Goal: Check status: Check status

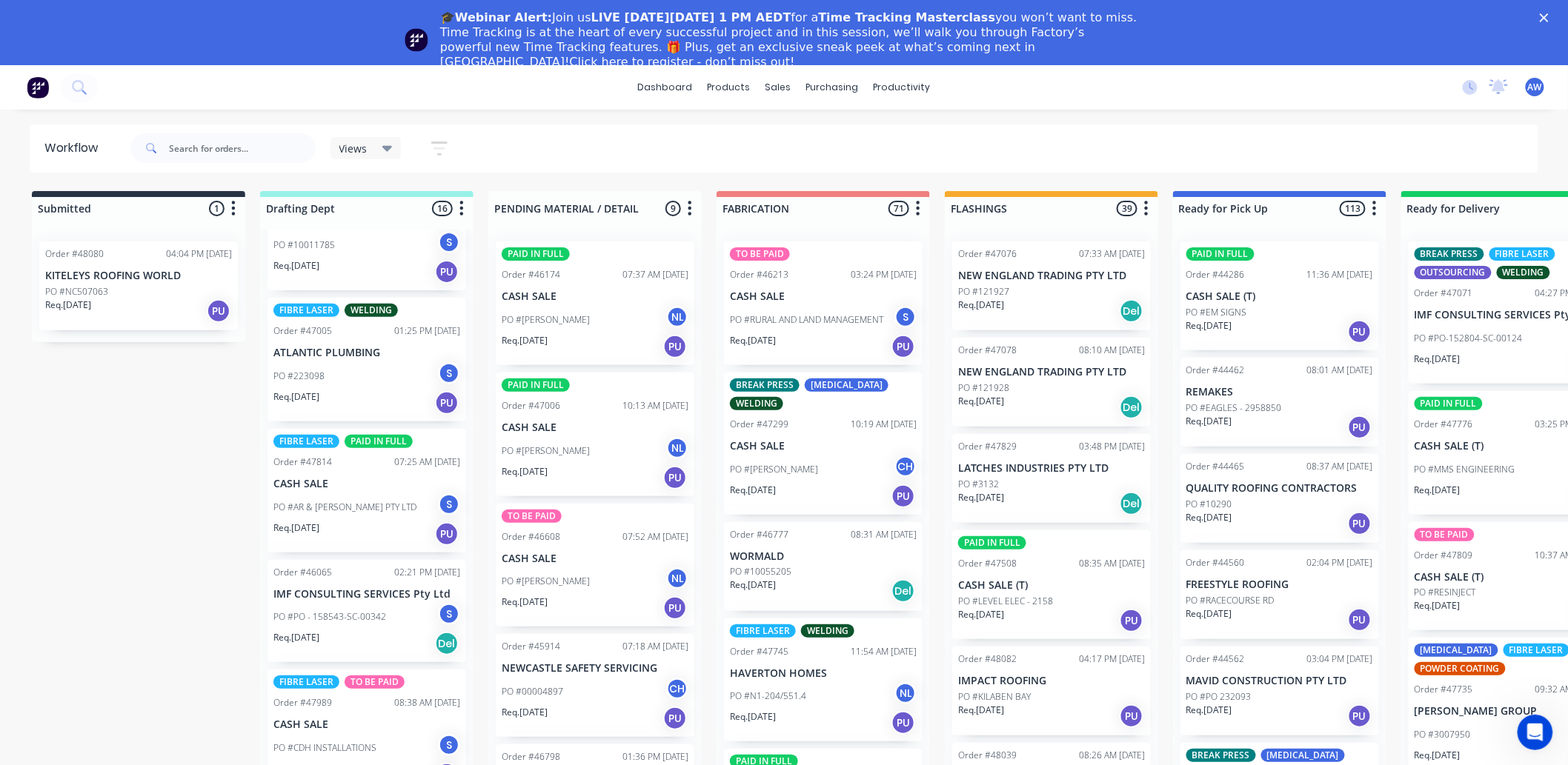
scroll to position [658, 0]
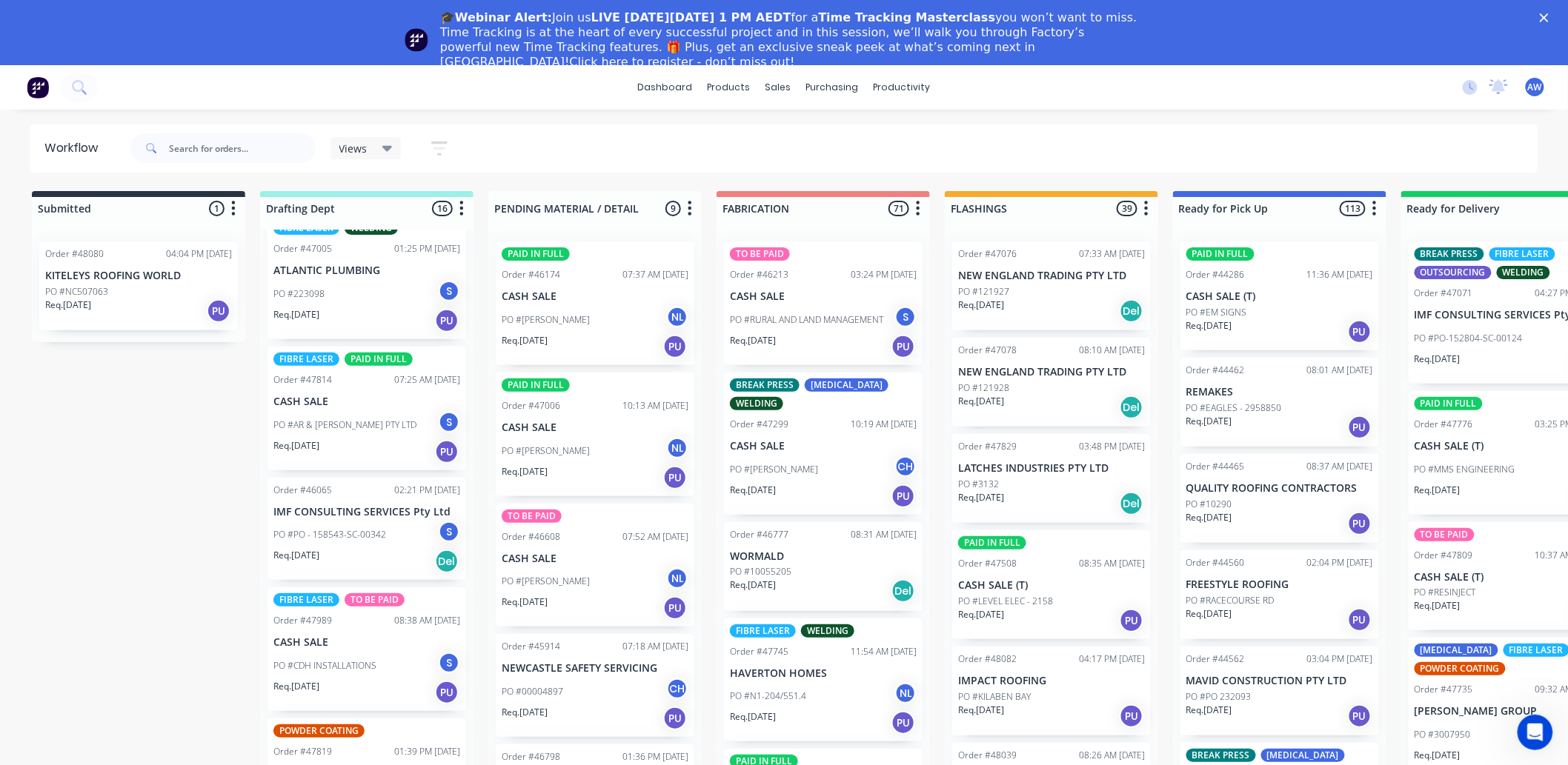
click at [362, 412] on div "PO #AR & [PERSON_NAME] PTY LTD S" at bounding box center [367, 425] width 187 height 28
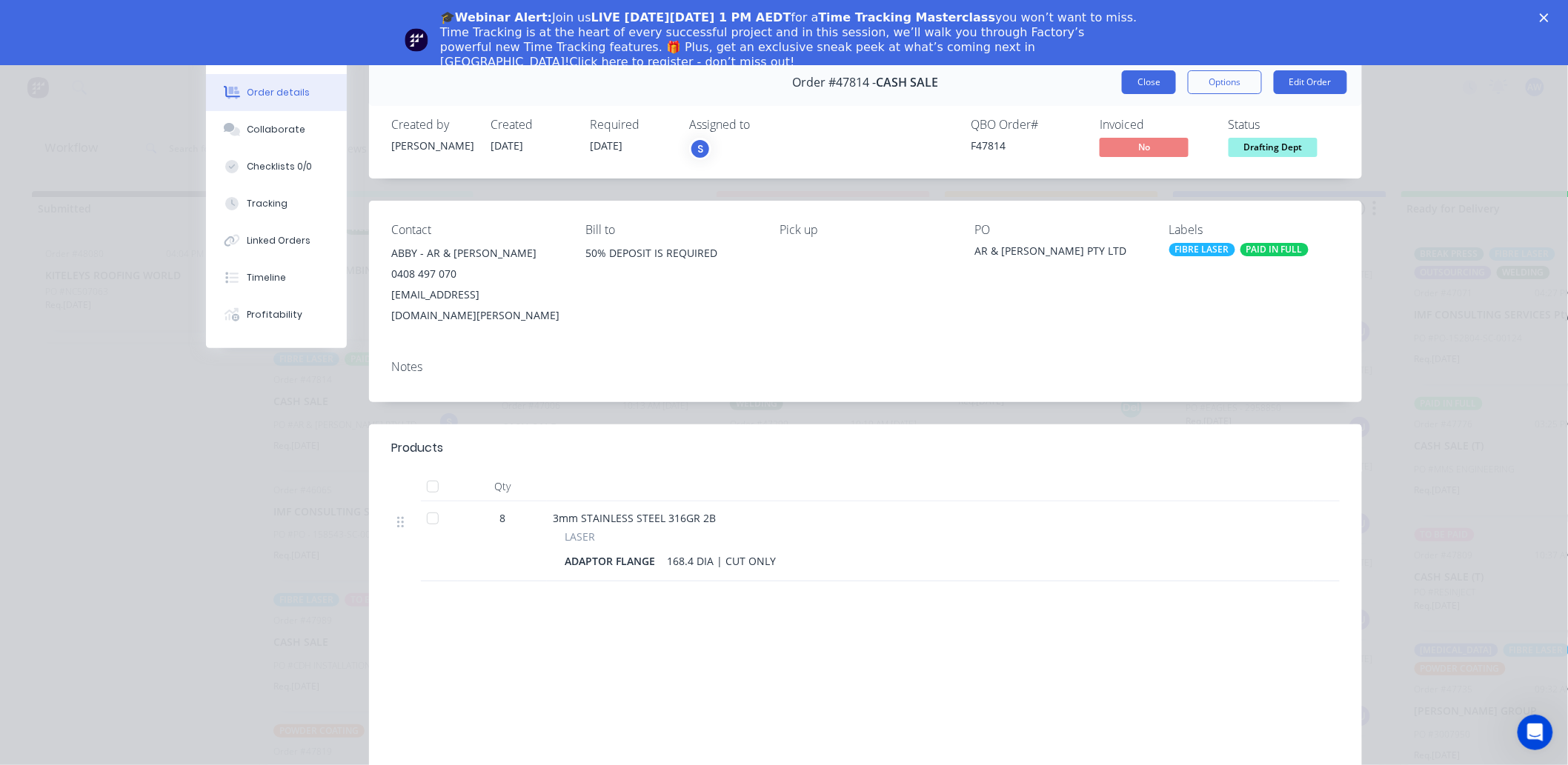
click at [1141, 87] on button "Close" at bounding box center [1148, 82] width 54 height 24
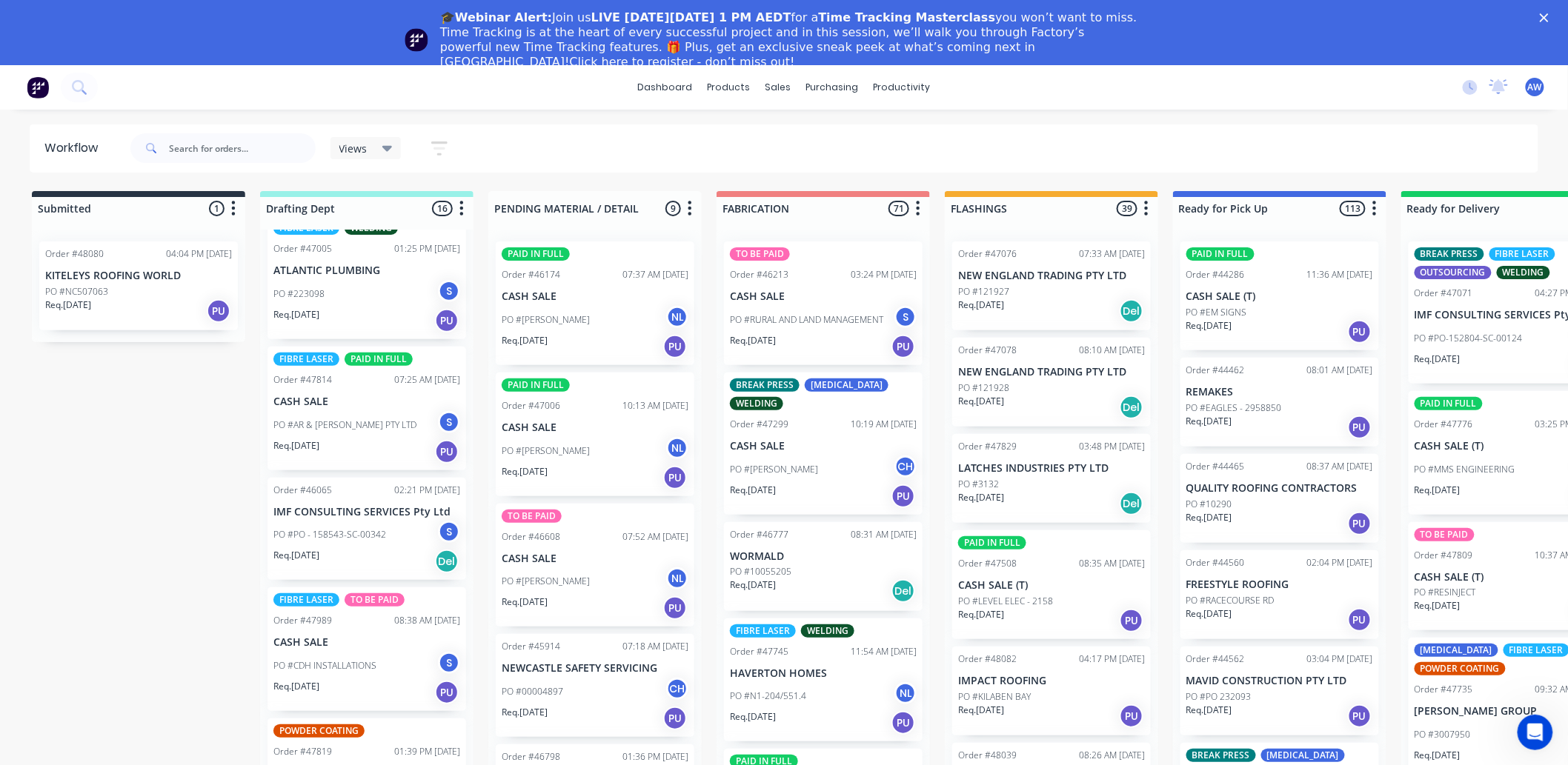
click at [393, 536] on div "PO #PO - 158543-SC-00342 S" at bounding box center [367, 535] width 187 height 28
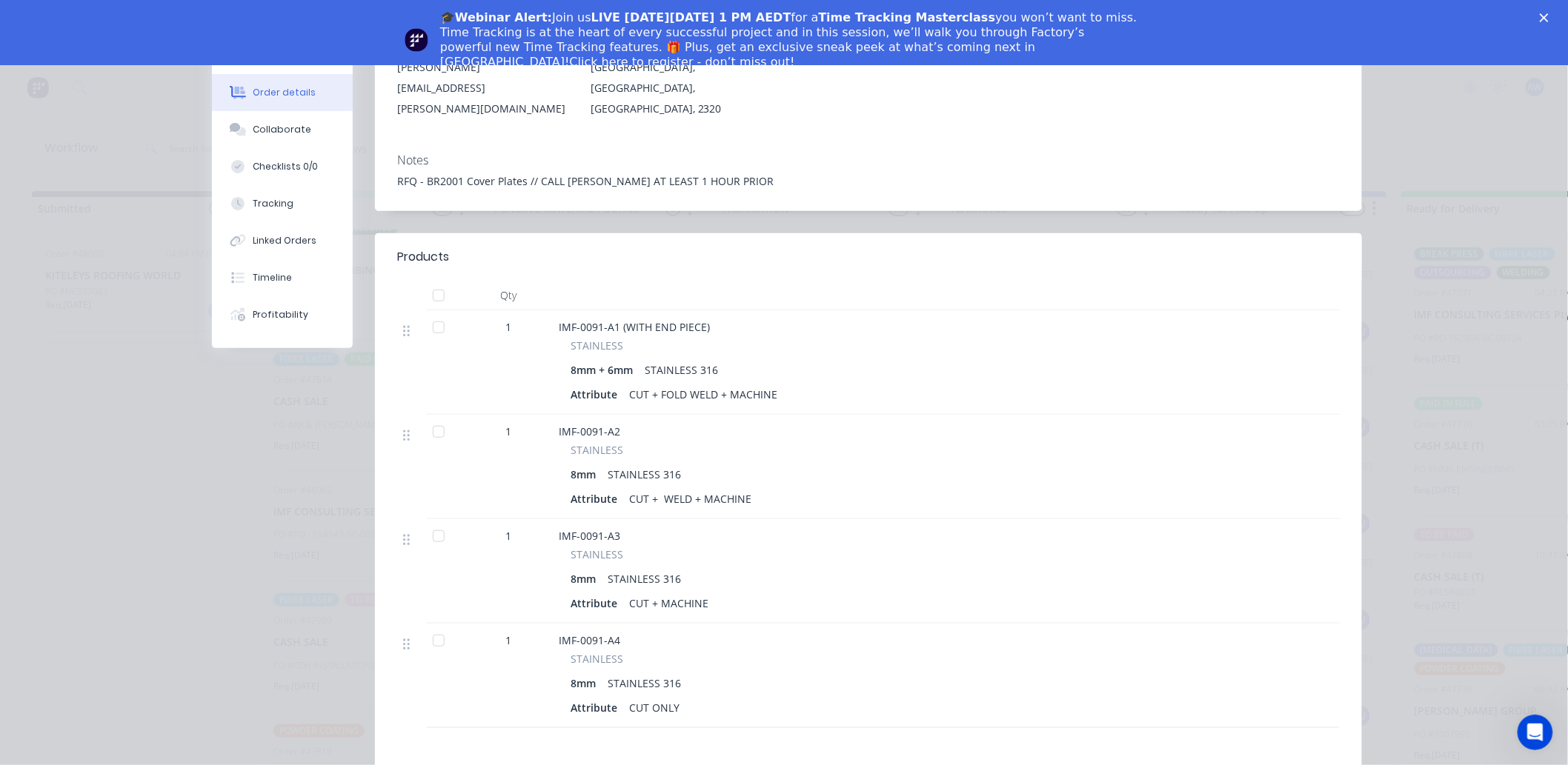
scroll to position [0, 0]
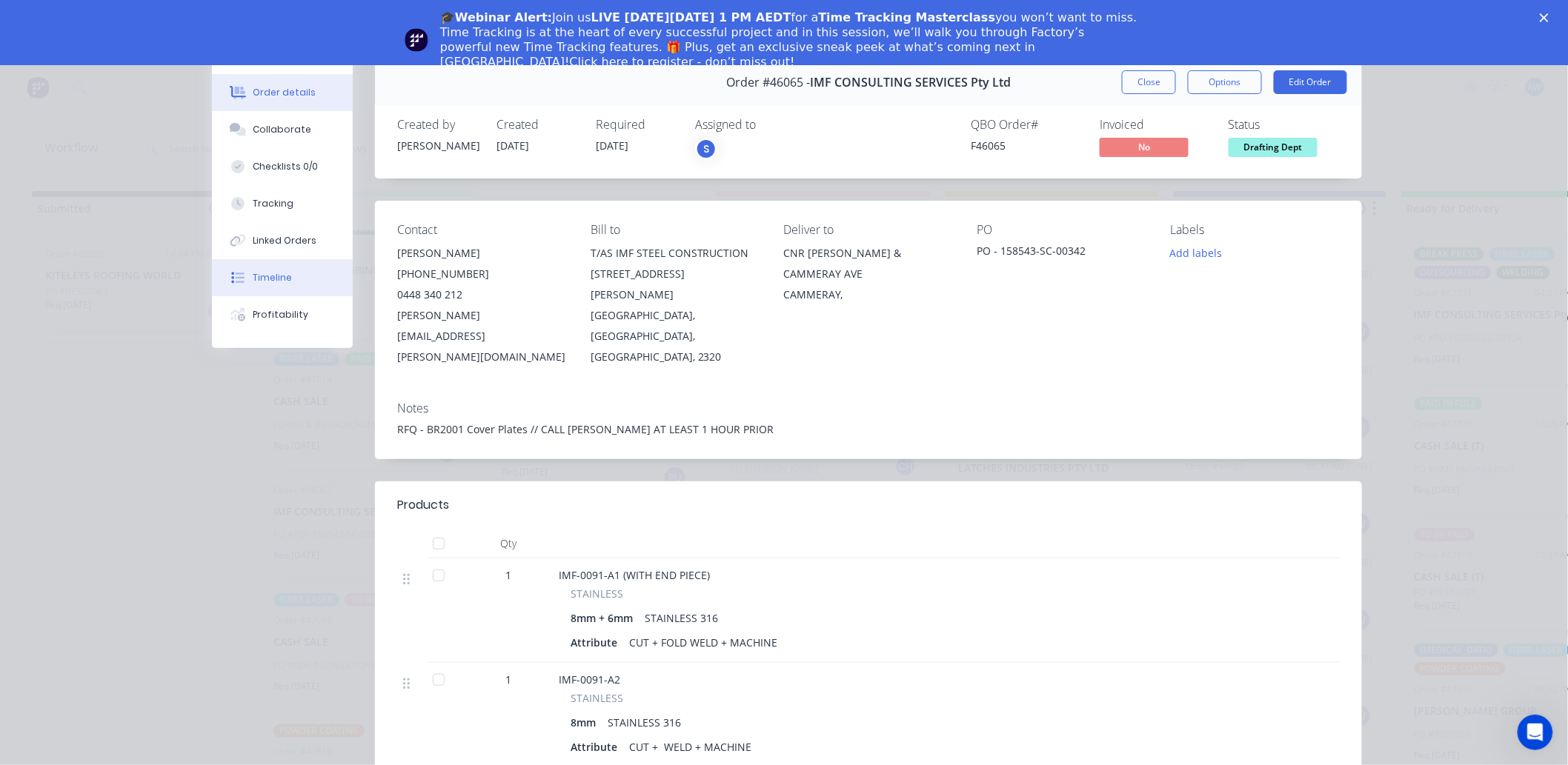
click at [282, 276] on div "Timeline" at bounding box center [273, 278] width 39 height 13
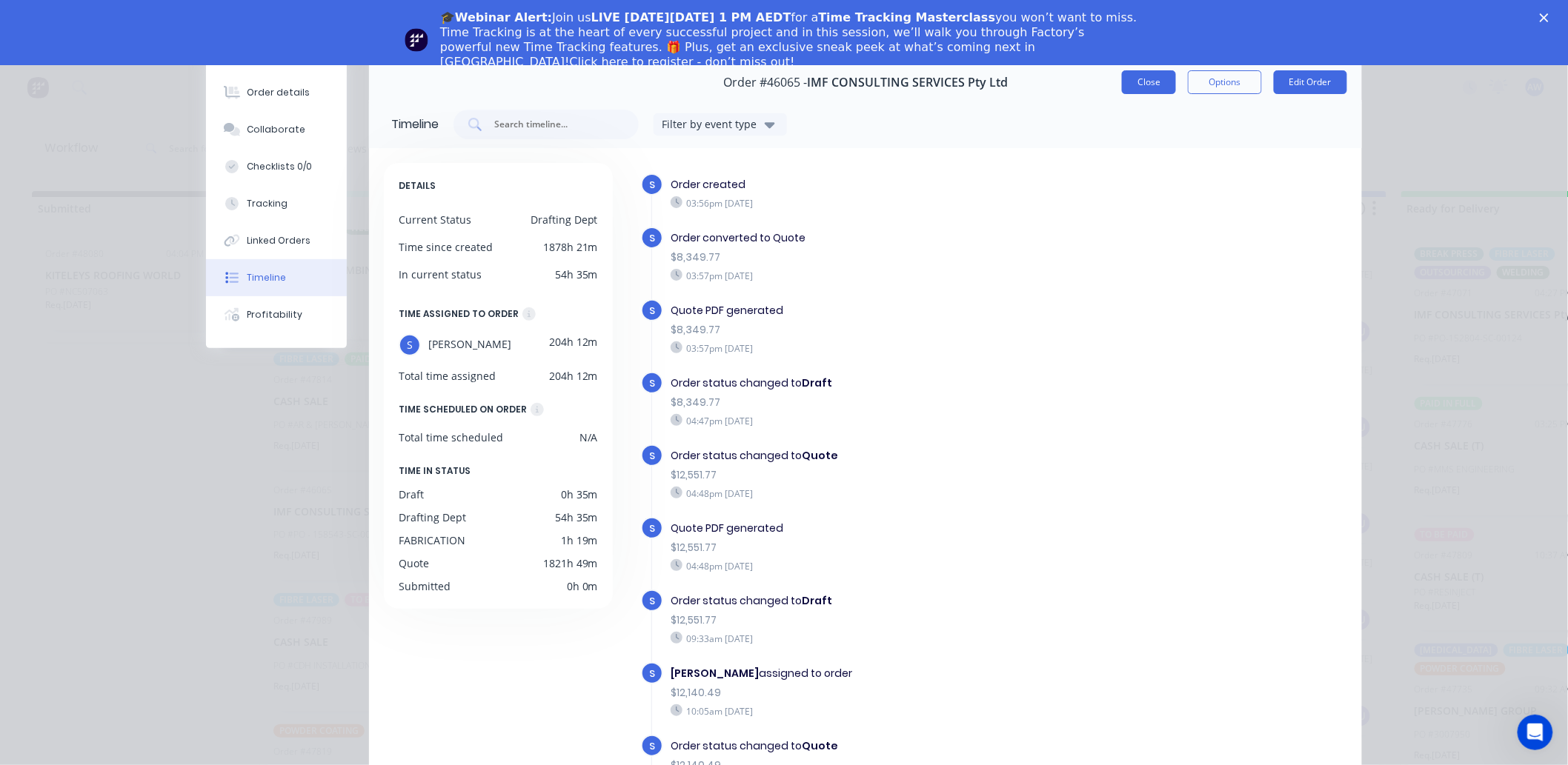
click at [1145, 76] on button "Close" at bounding box center [1148, 82] width 54 height 24
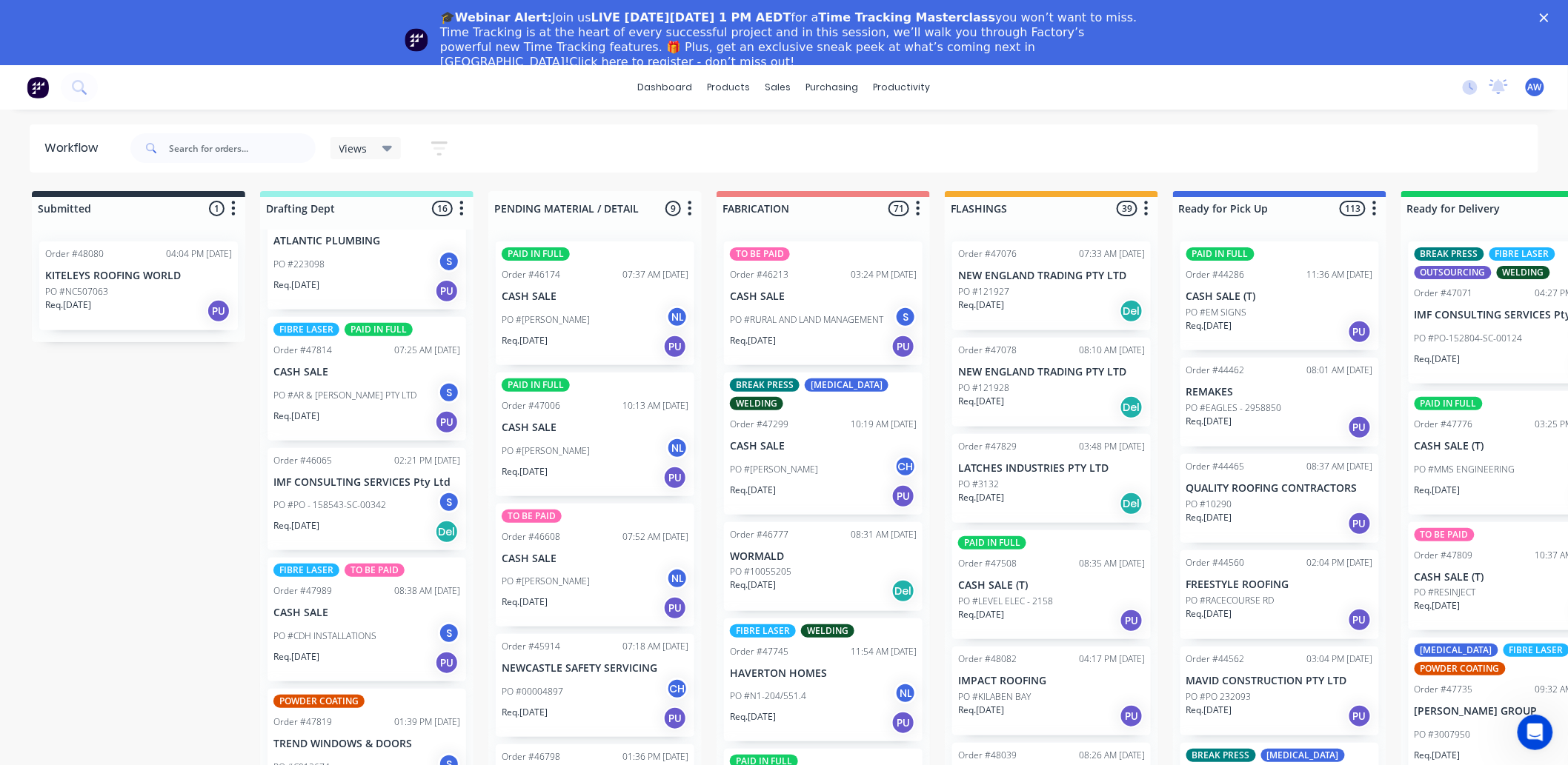
scroll to position [741, 0]
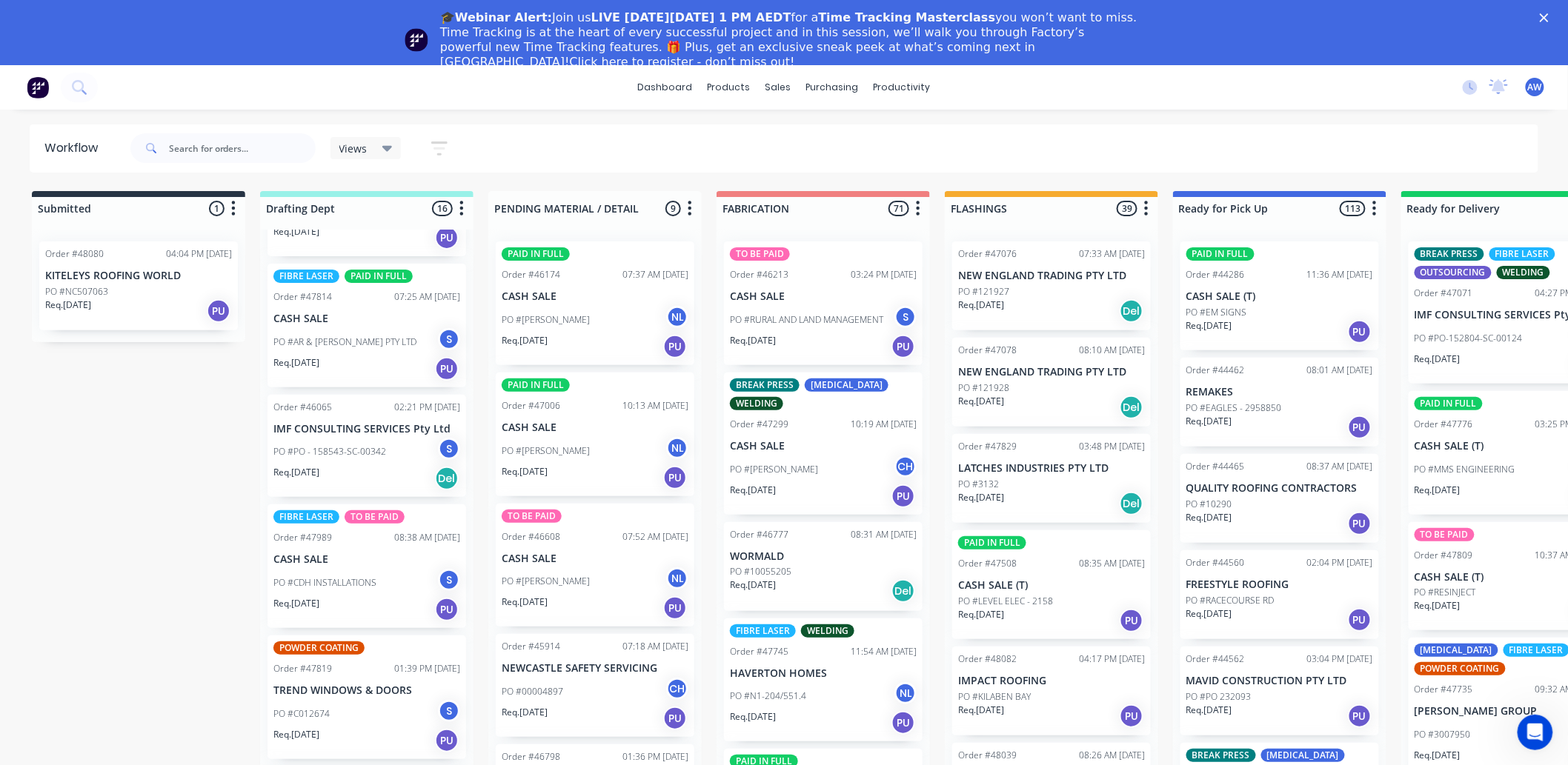
click at [376, 597] on div "Req. [DATE] PU" at bounding box center [367, 609] width 187 height 25
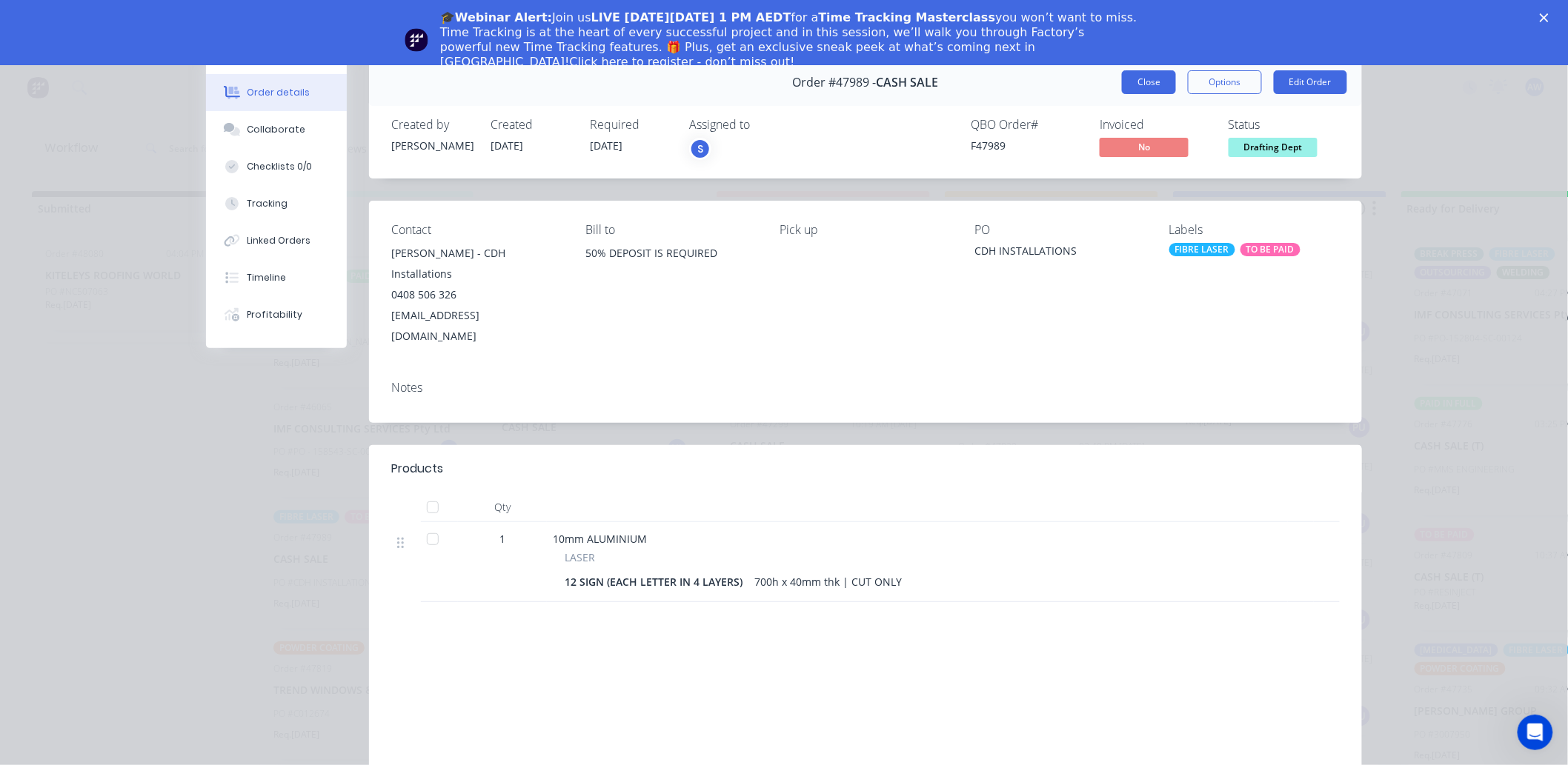
click at [1135, 90] on button "Close" at bounding box center [1148, 82] width 54 height 24
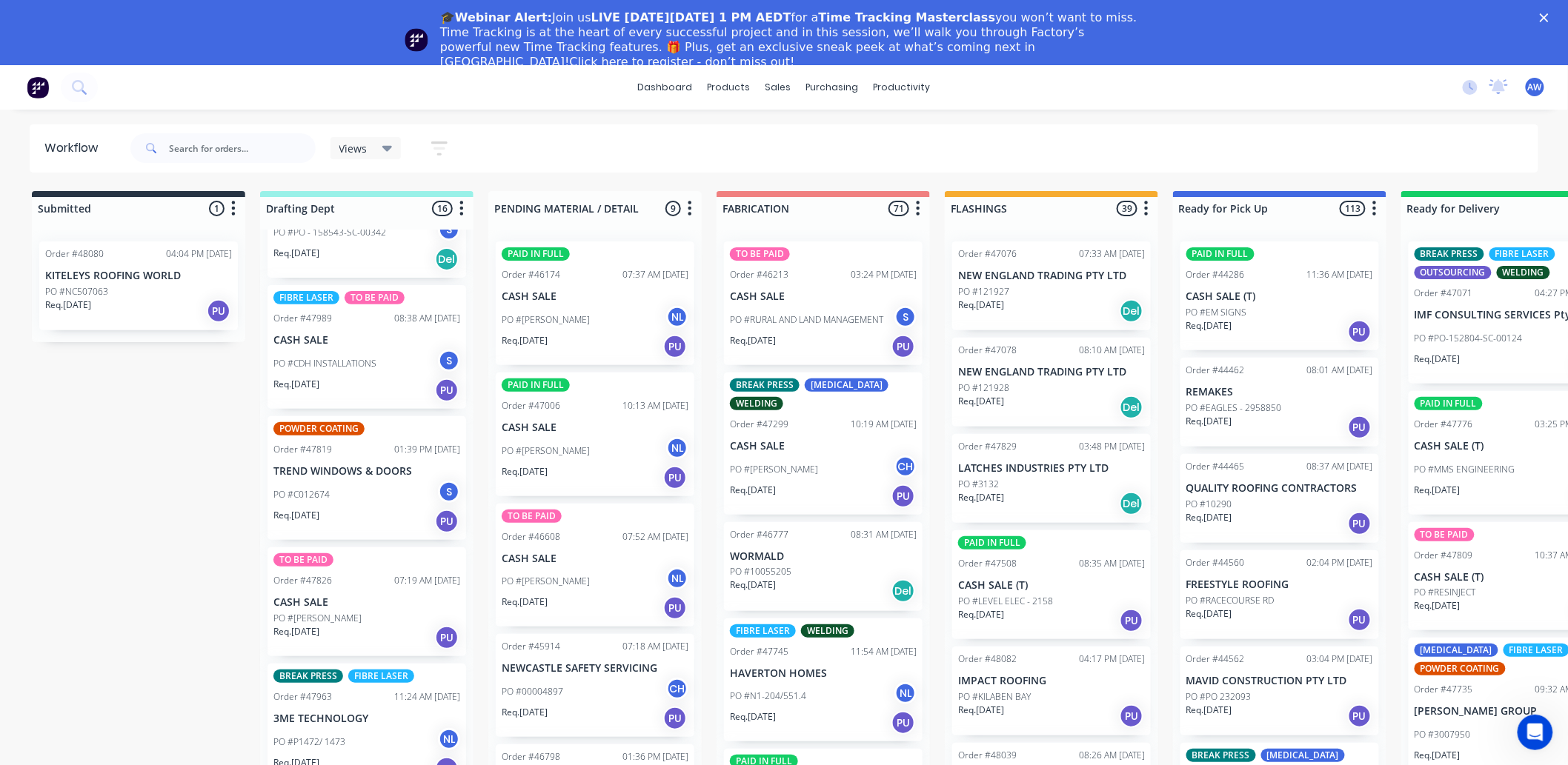
scroll to position [987, 0]
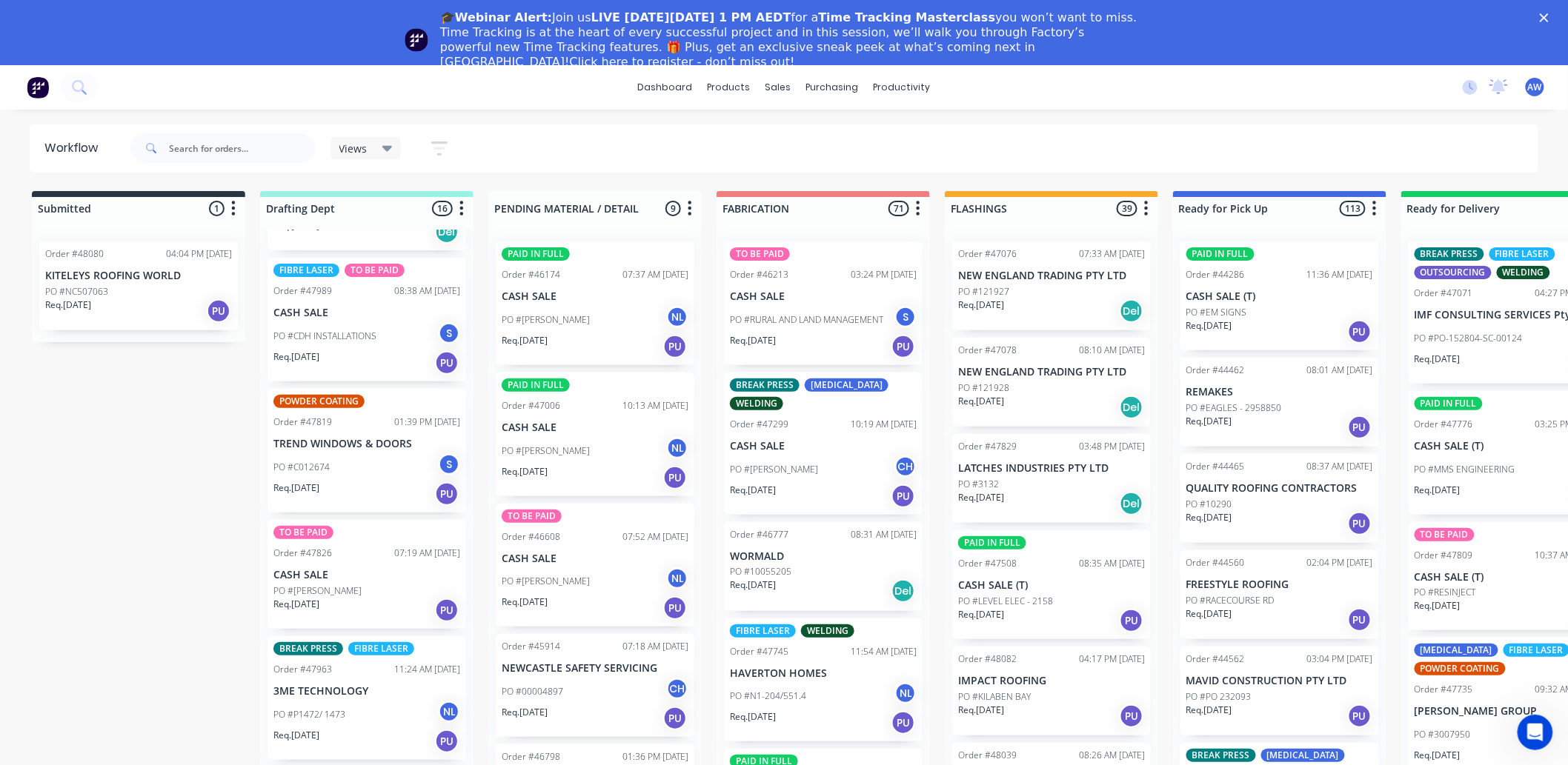
click at [330, 595] on p "PO #[PERSON_NAME]" at bounding box center [318, 591] width 88 height 13
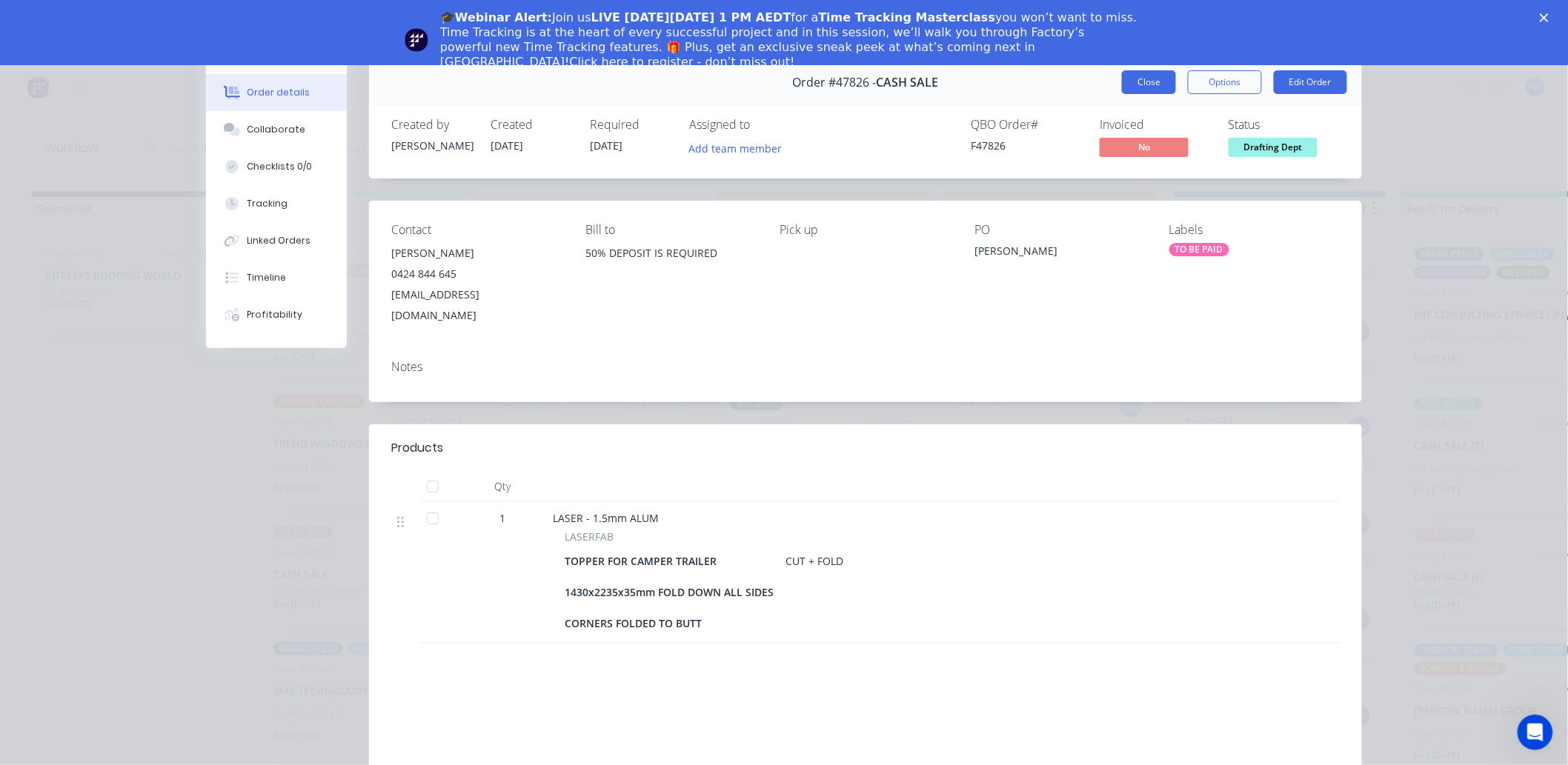
click at [1138, 86] on button "Close" at bounding box center [1148, 82] width 54 height 24
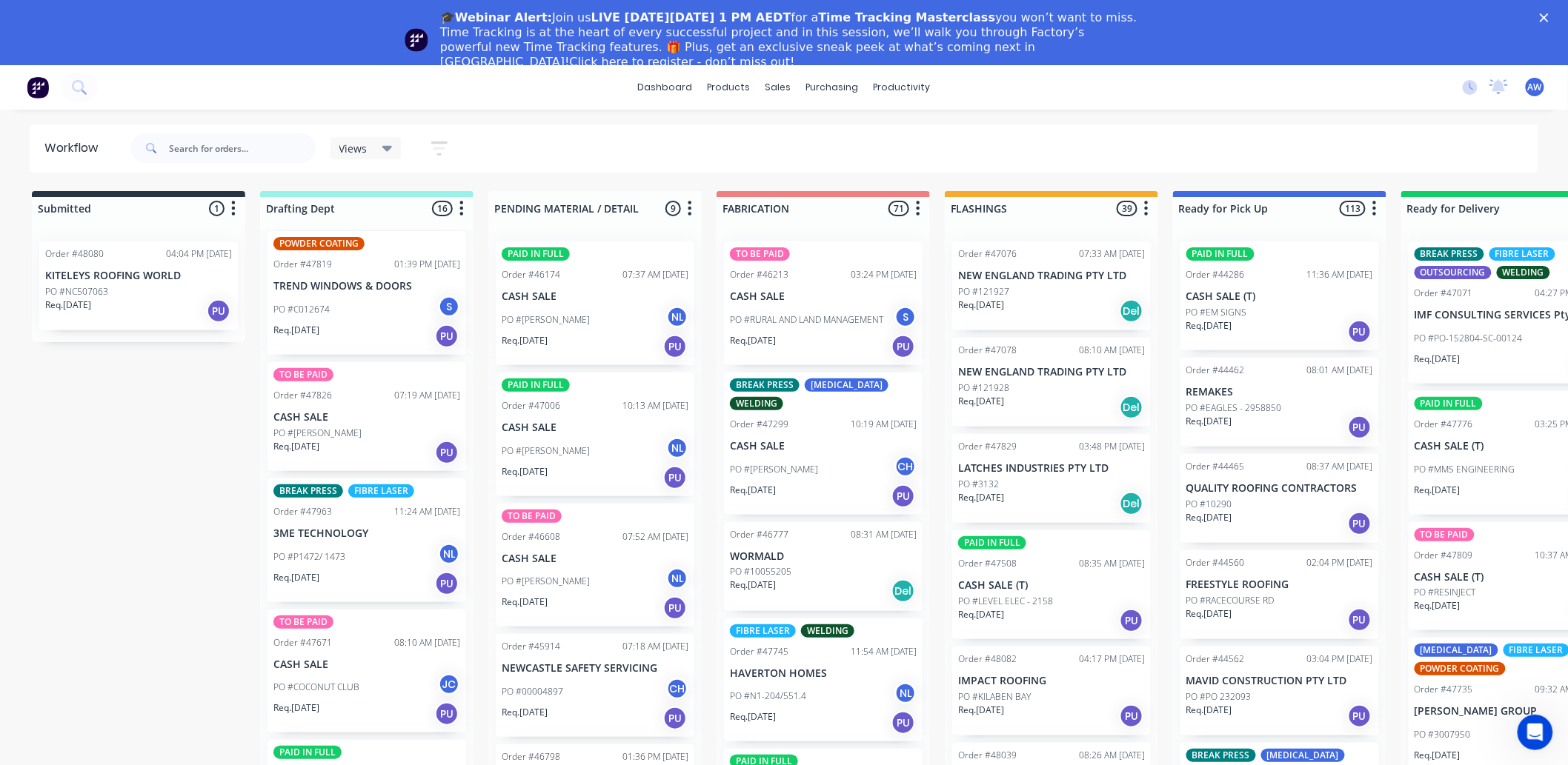
scroll to position [1152, 0]
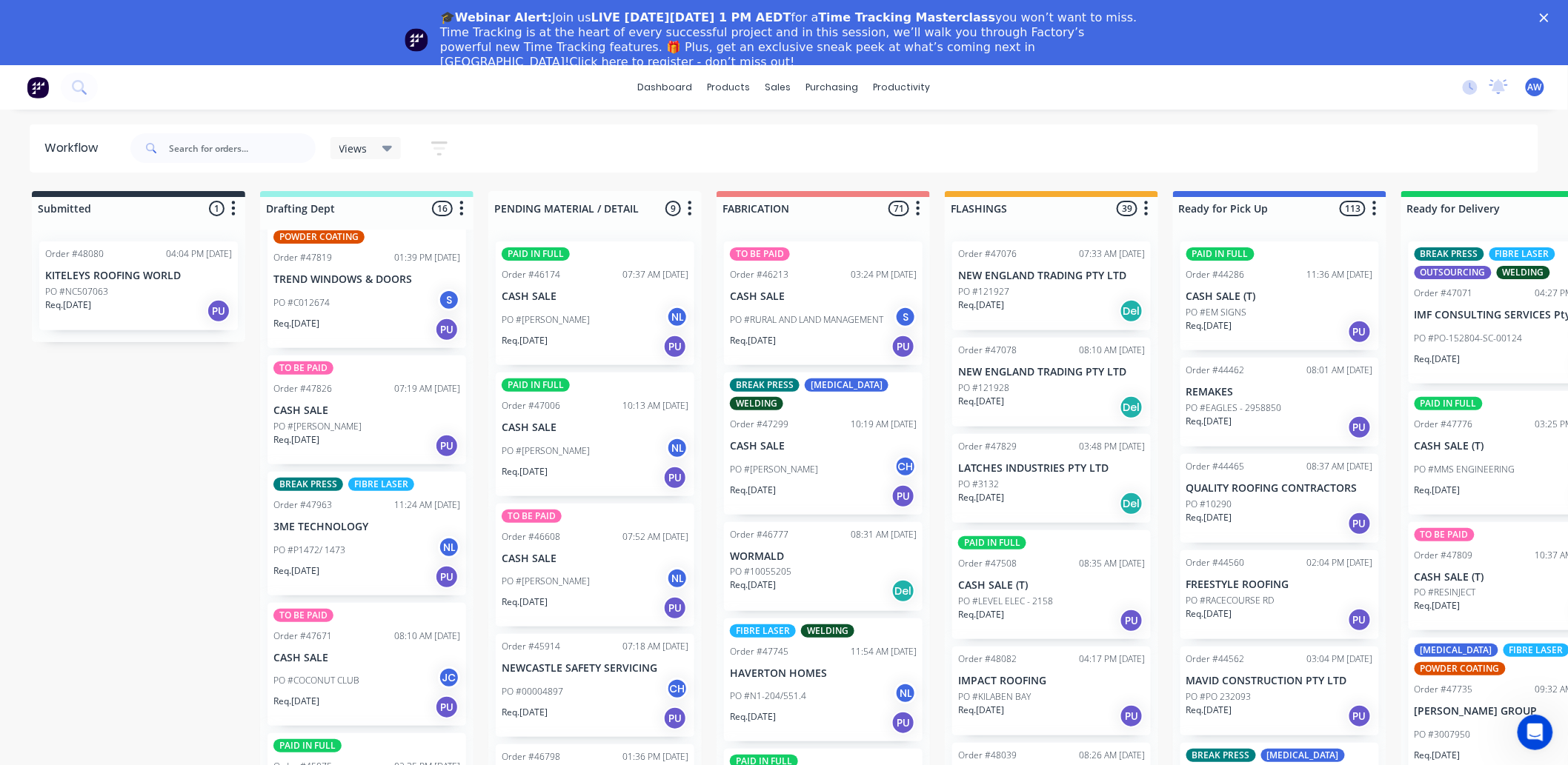
click at [374, 550] on div "PO #P1472/ 1473 NL" at bounding box center [367, 550] width 187 height 28
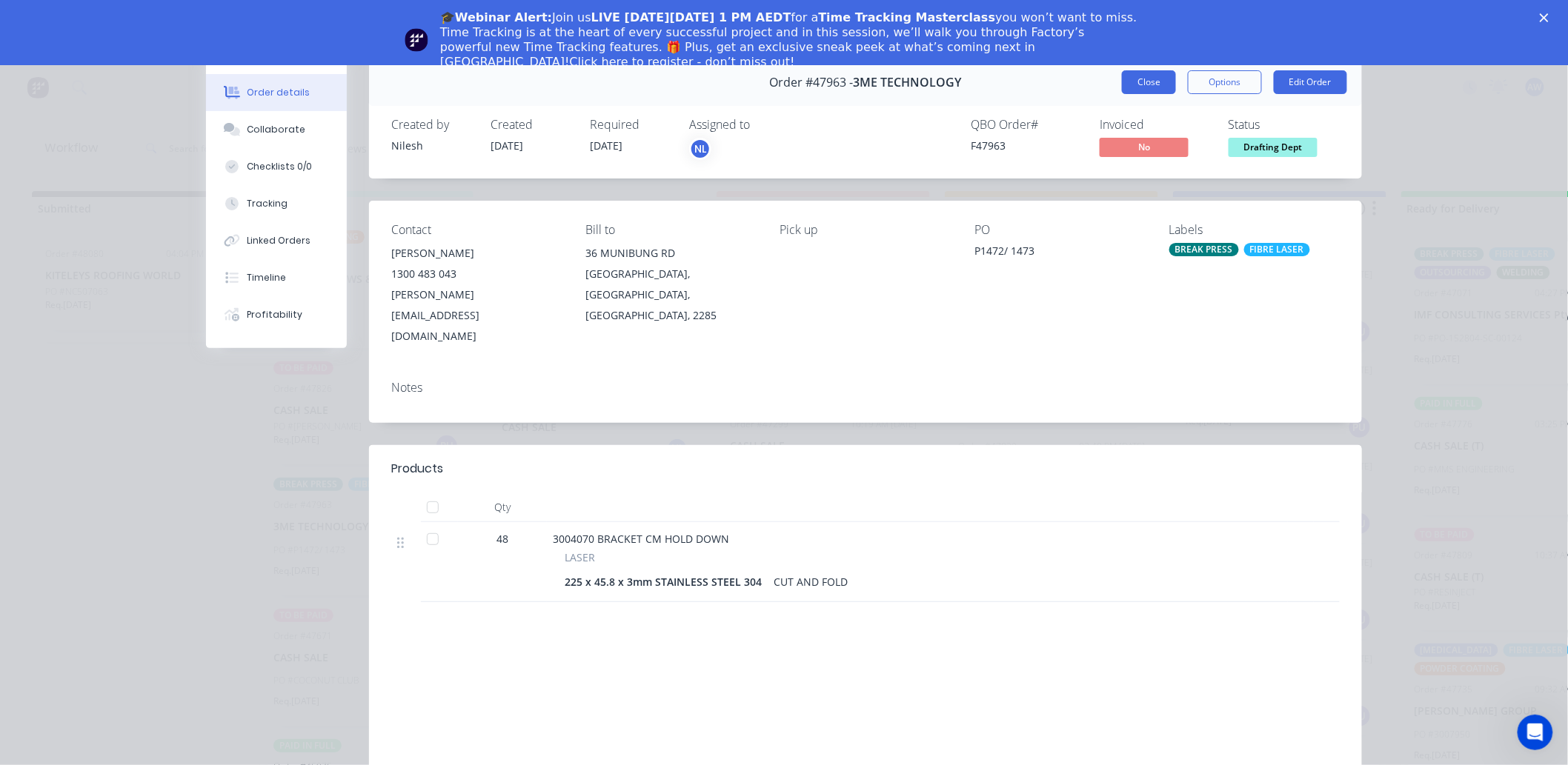
click at [1136, 76] on button "Close" at bounding box center [1148, 82] width 54 height 24
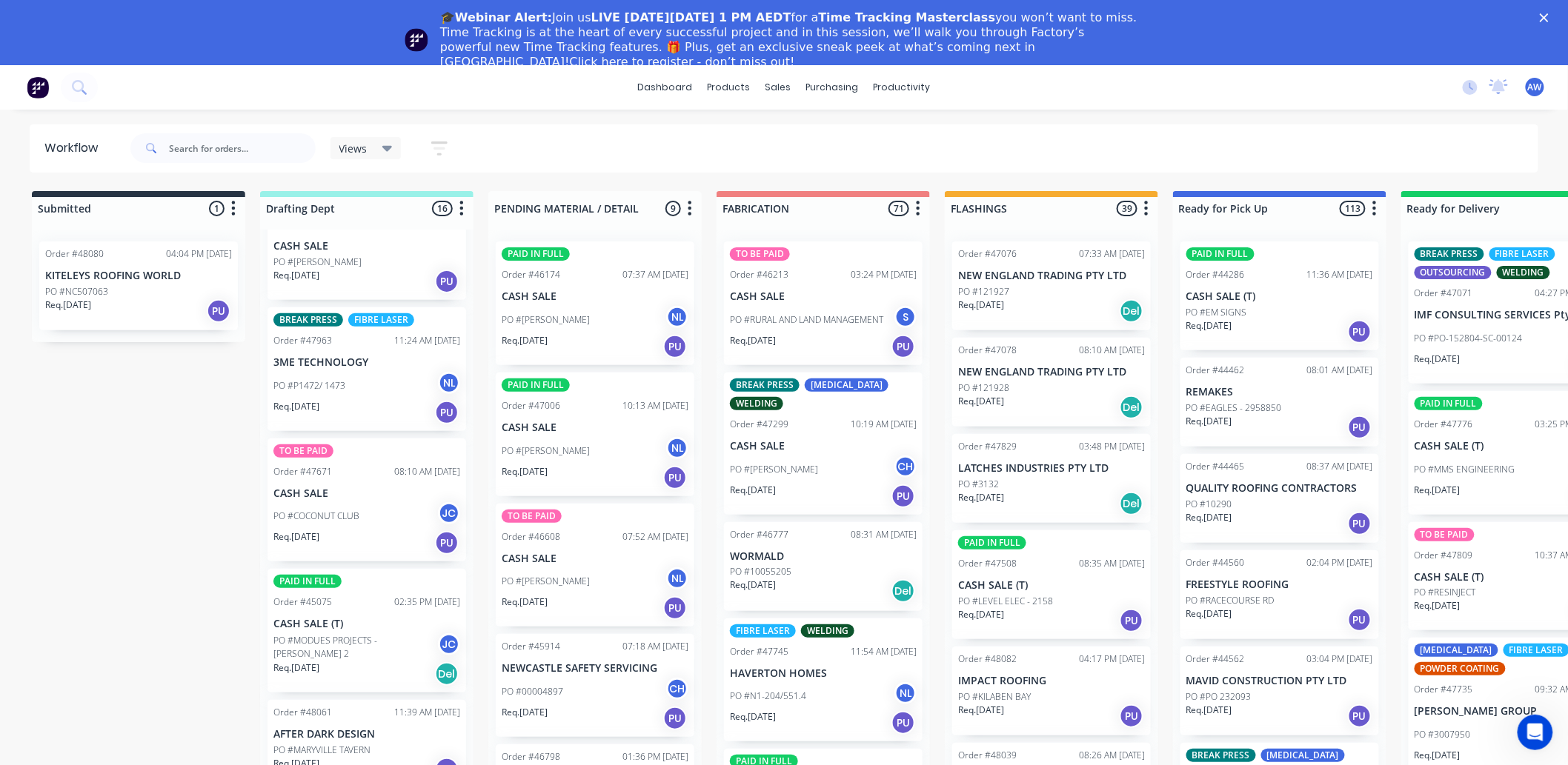
scroll to position [1398, 0]
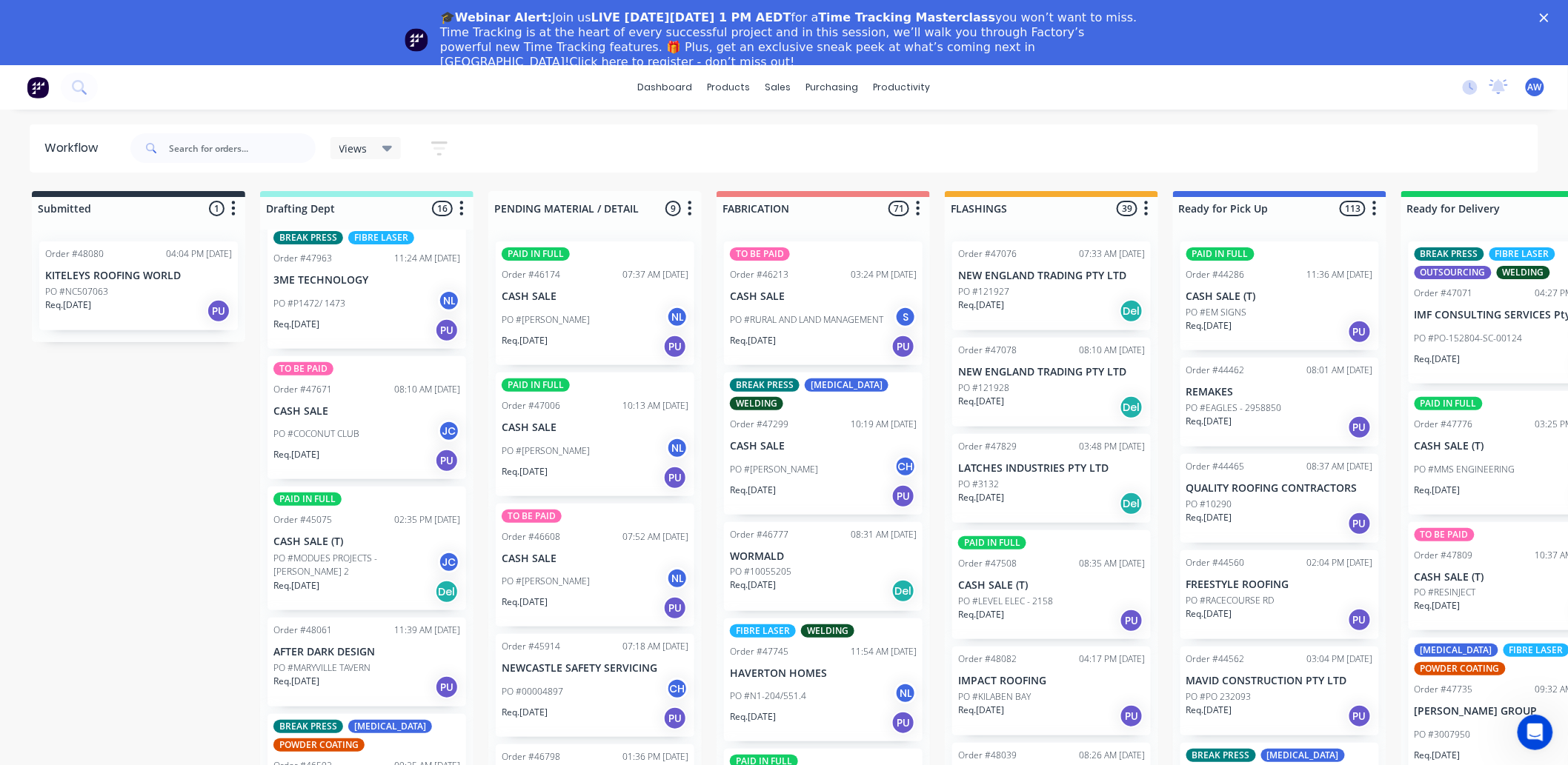
click at [351, 422] on div "PO #COCONUT CLUB JC" at bounding box center [367, 434] width 187 height 28
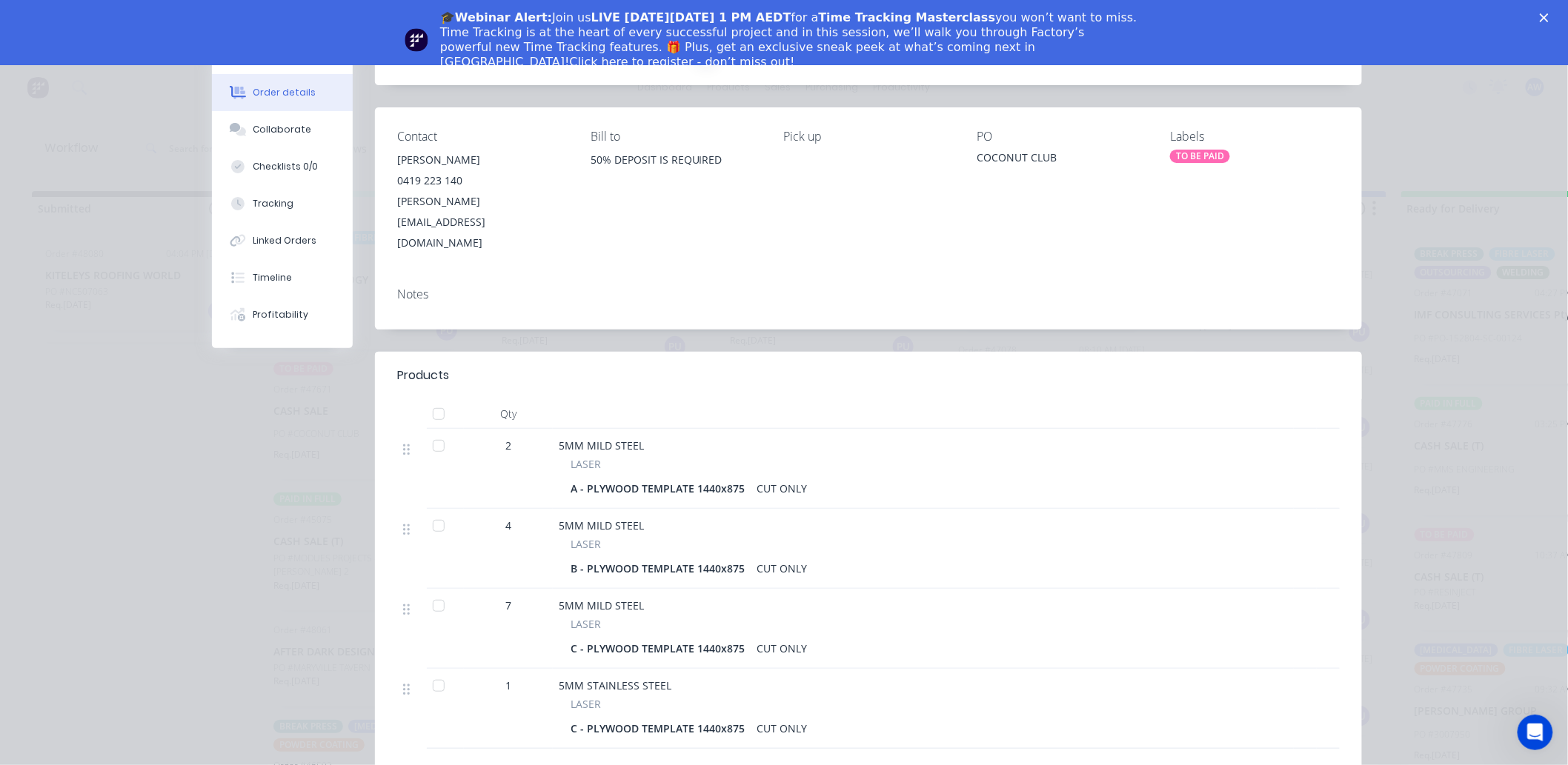
scroll to position [0, 0]
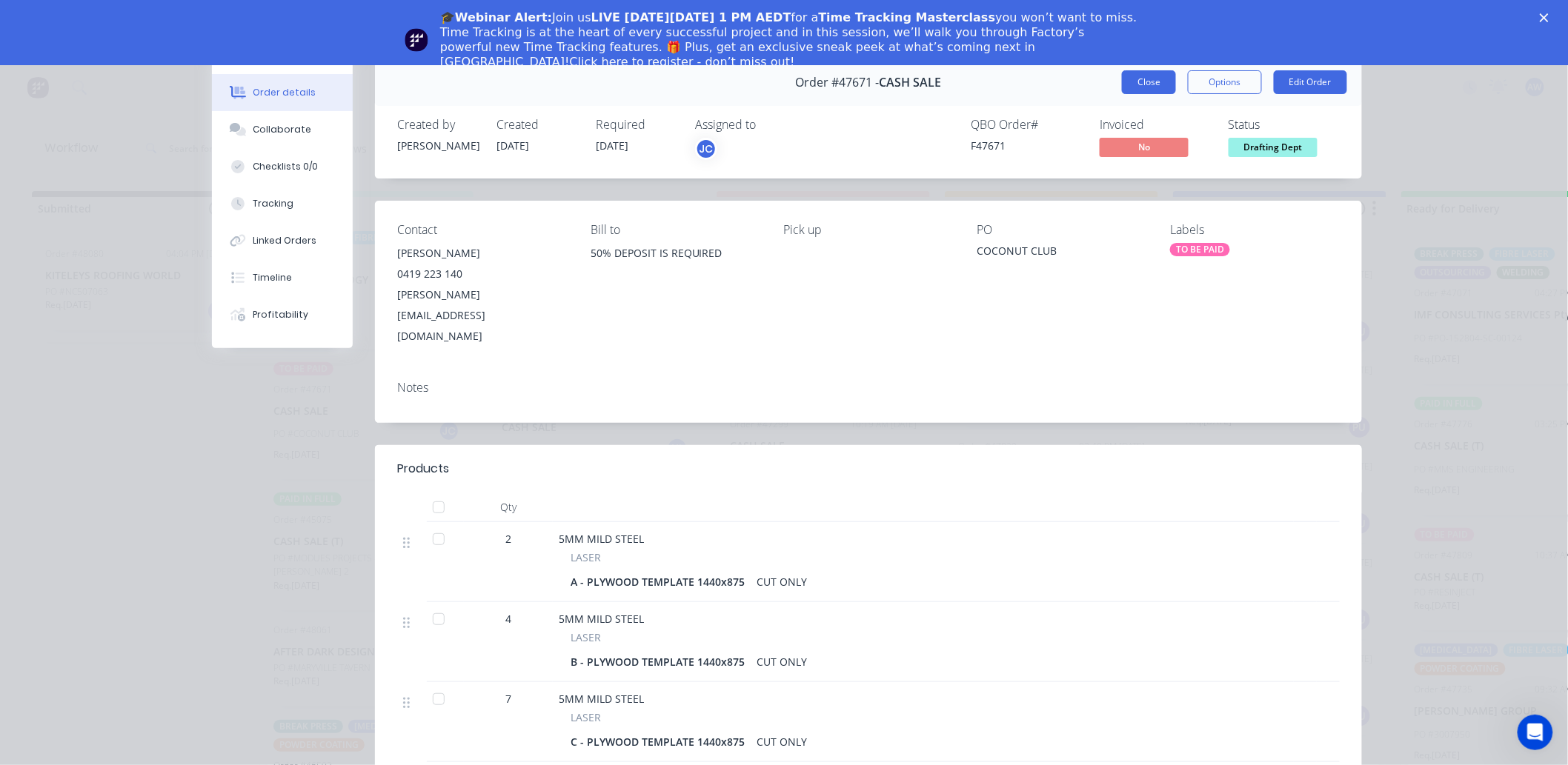
click at [1156, 70] on button "Close" at bounding box center [1148, 82] width 54 height 24
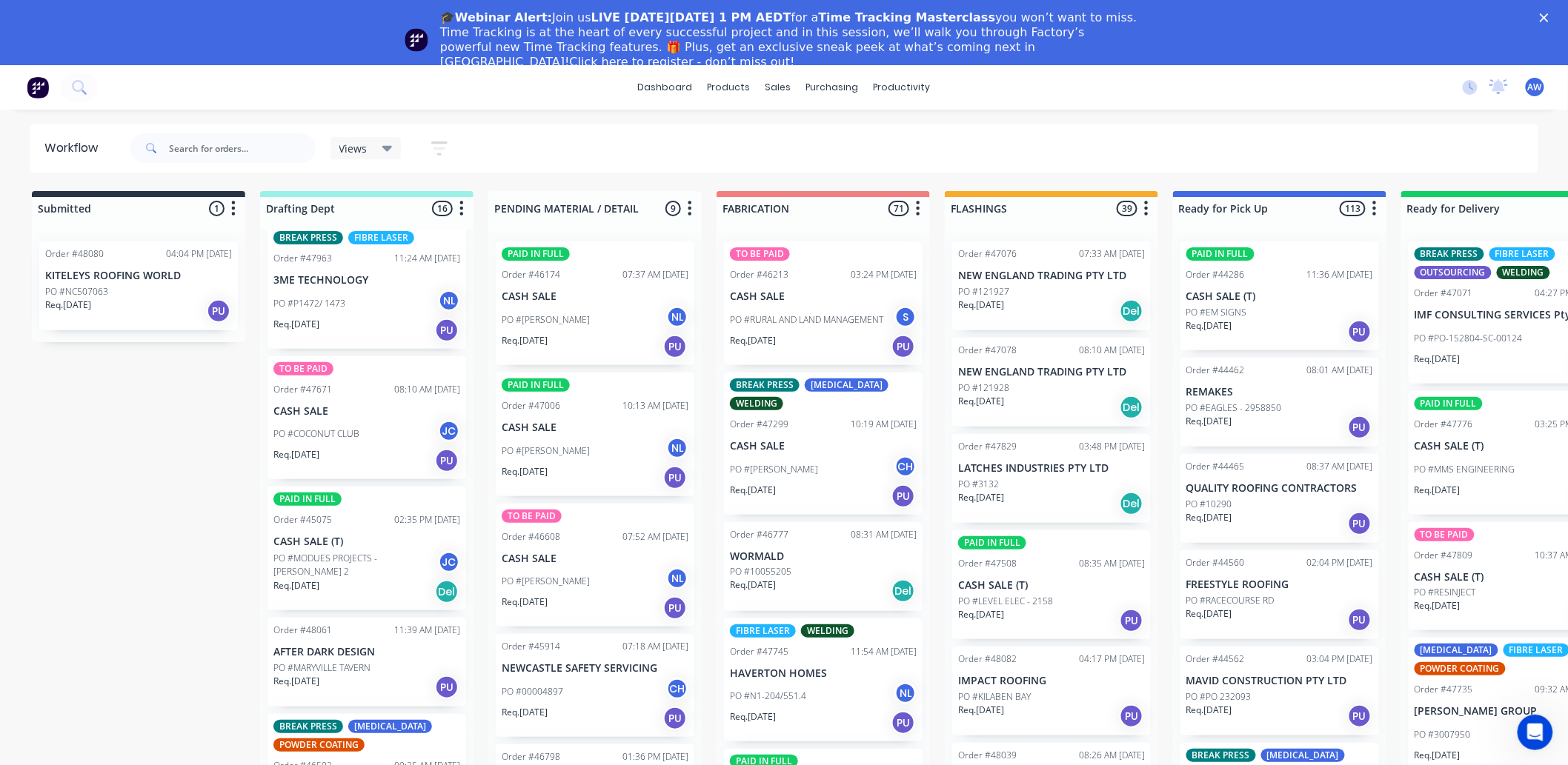
click at [306, 580] on p "Req. [DATE]" at bounding box center [296, 586] width 46 height 13
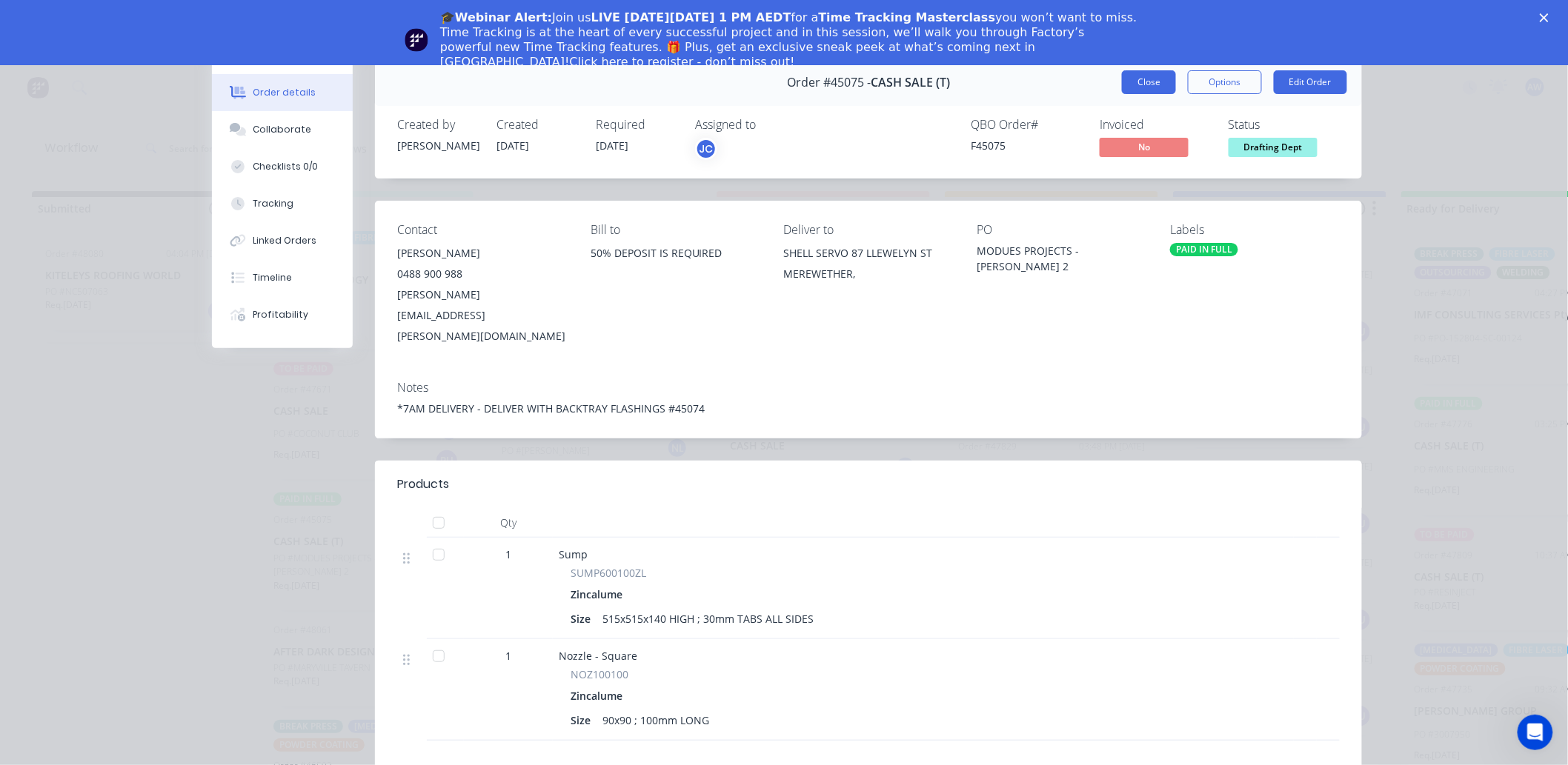
click at [1134, 85] on button "Close" at bounding box center [1148, 82] width 54 height 24
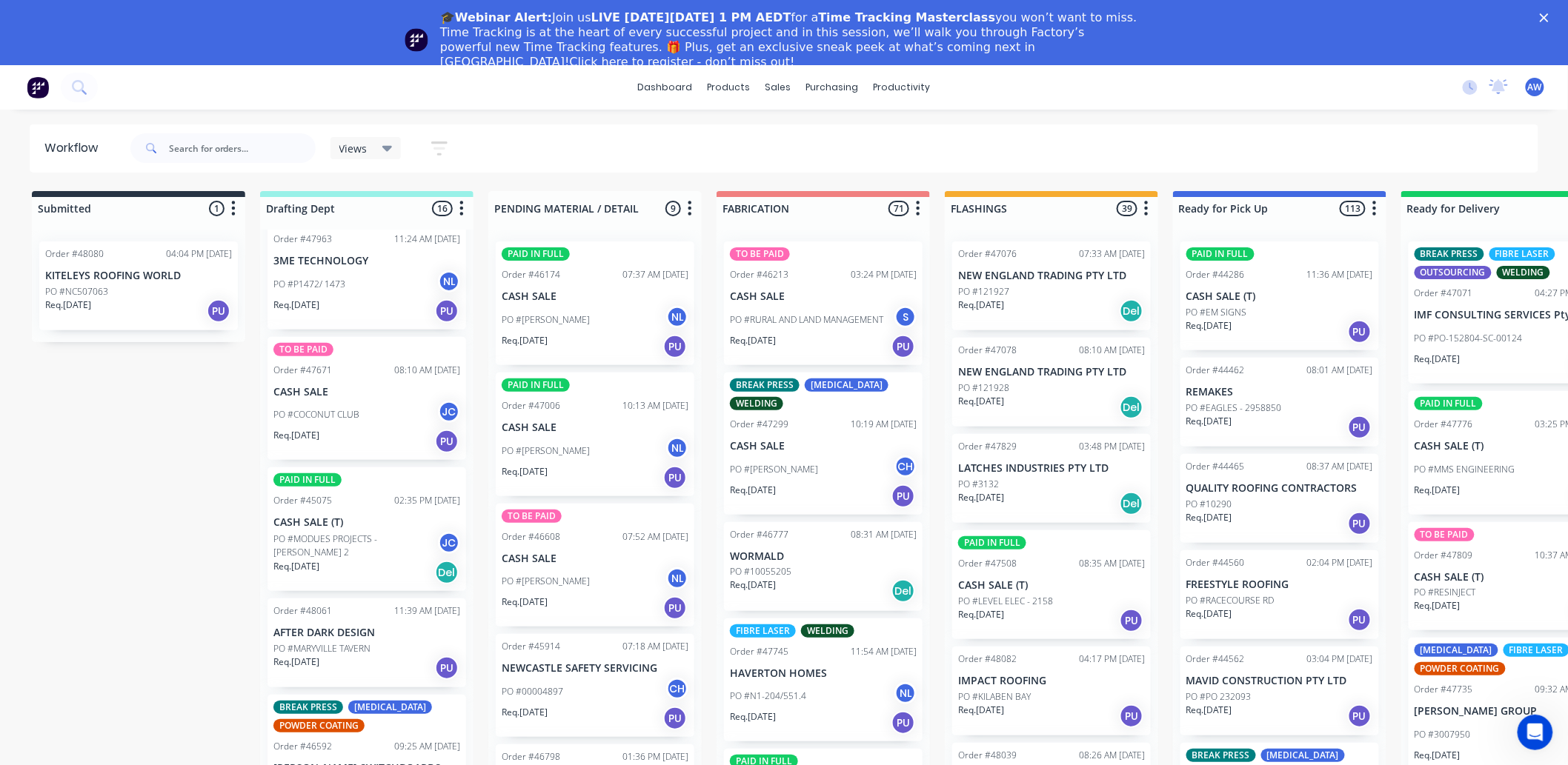
scroll to position [1435, 0]
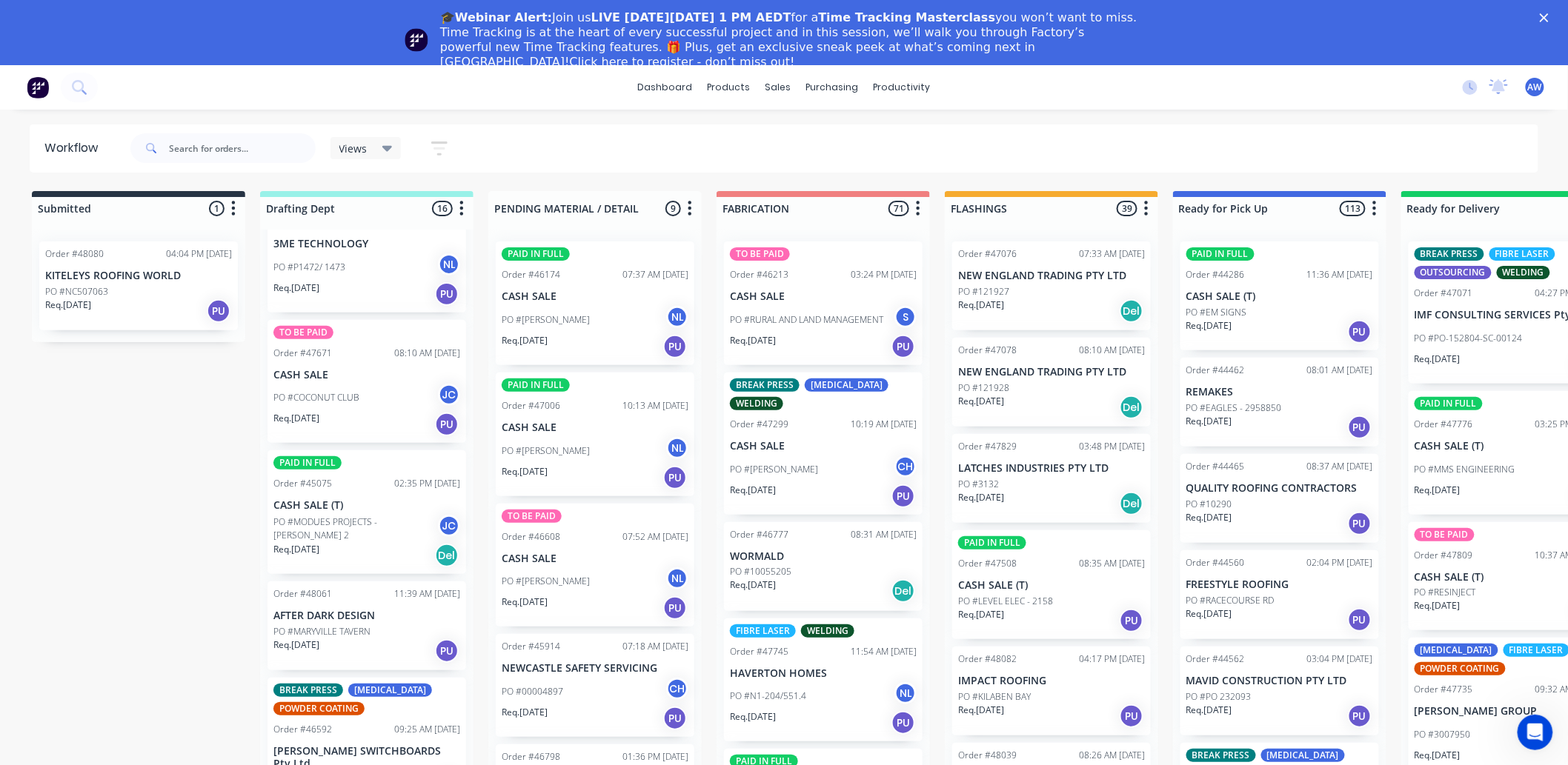
click at [386, 630] on div "PO #MARYVILLE TAVERN" at bounding box center [367, 632] width 187 height 13
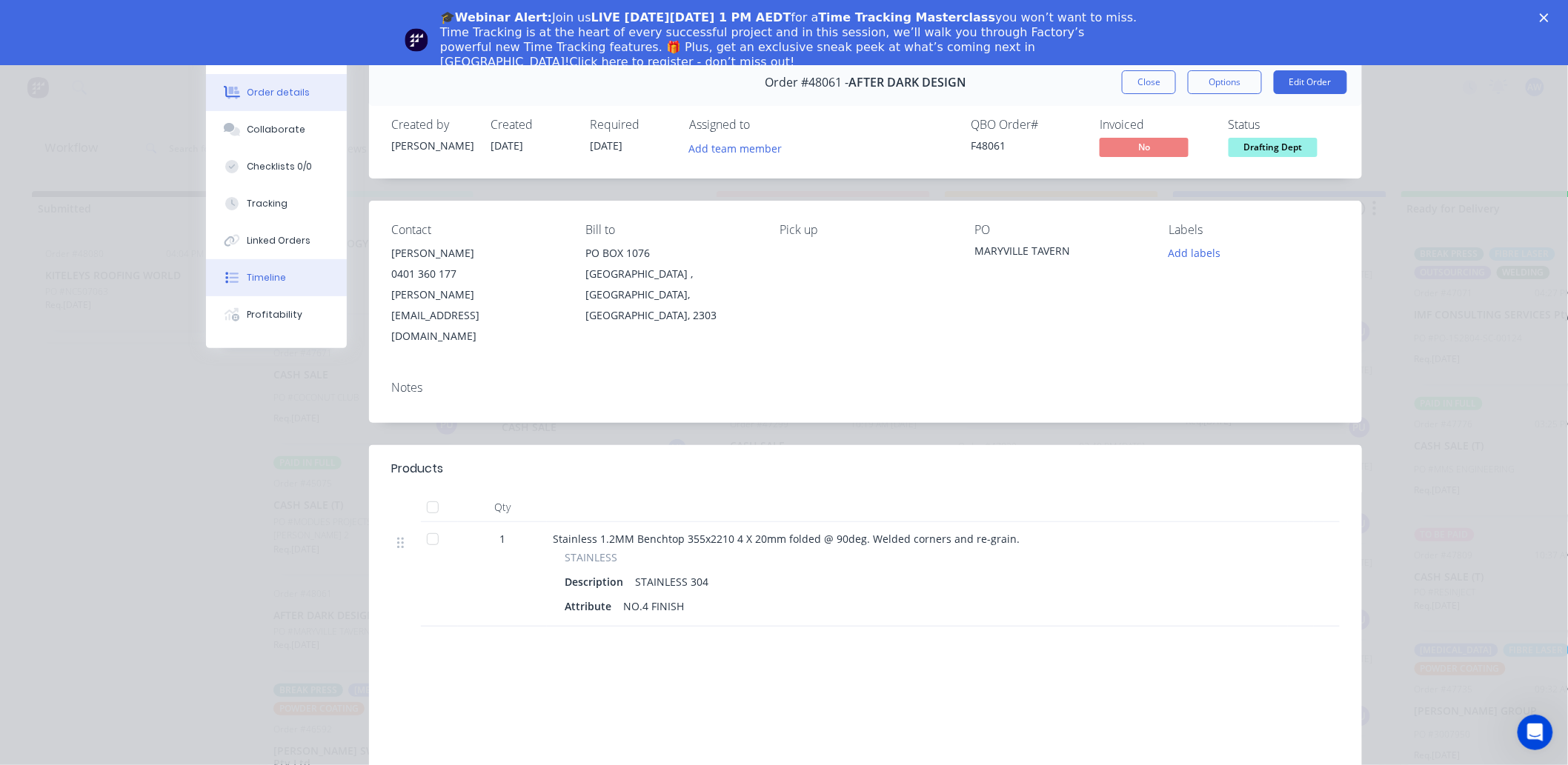
click at [249, 282] on div "Timeline" at bounding box center [266, 278] width 39 height 13
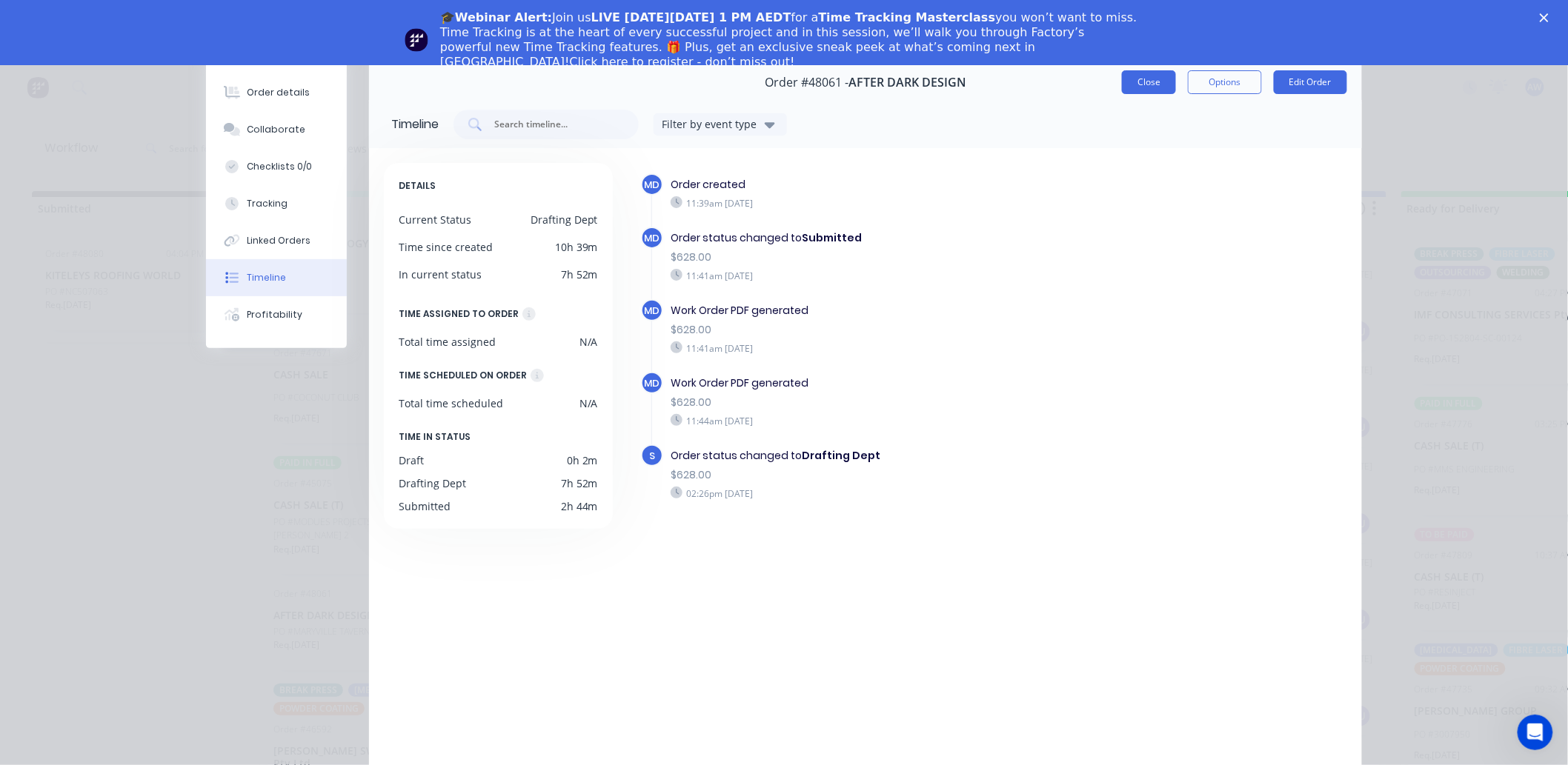
click at [1144, 87] on button "Close" at bounding box center [1148, 82] width 54 height 24
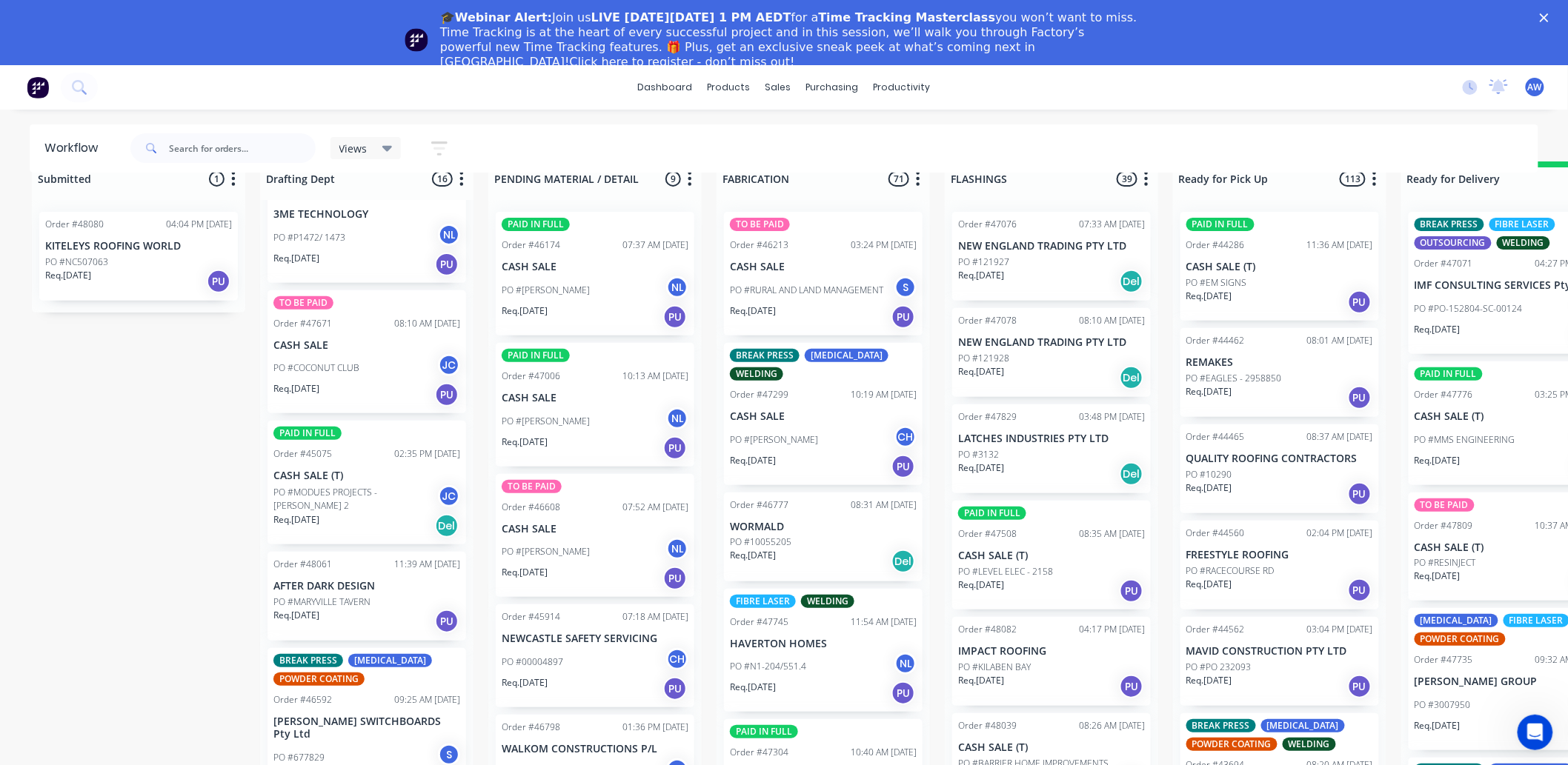
scroll to position [0, 0]
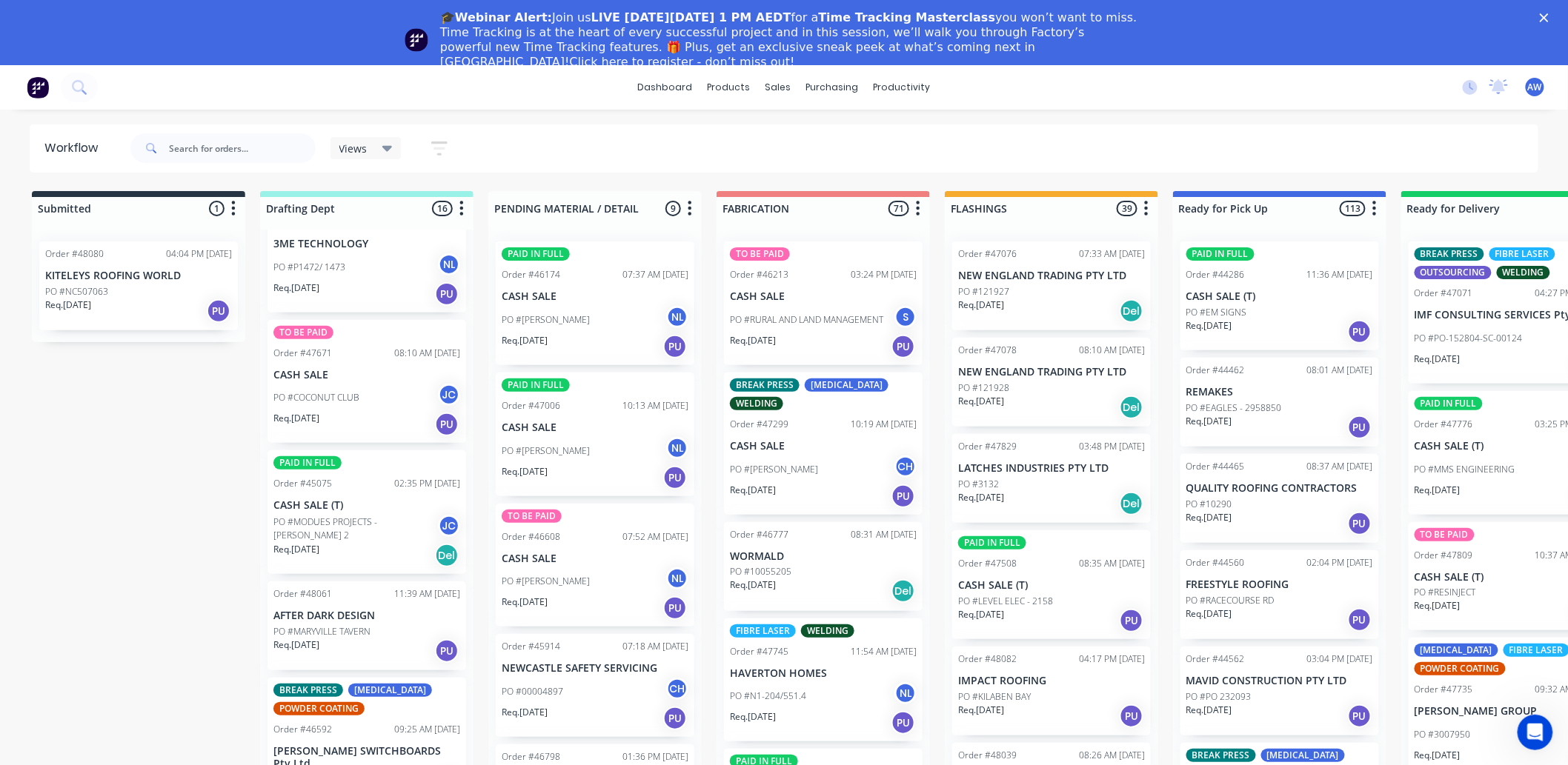
click at [813, 477] on div "PO #[PERSON_NAME] CH" at bounding box center [823, 470] width 187 height 28
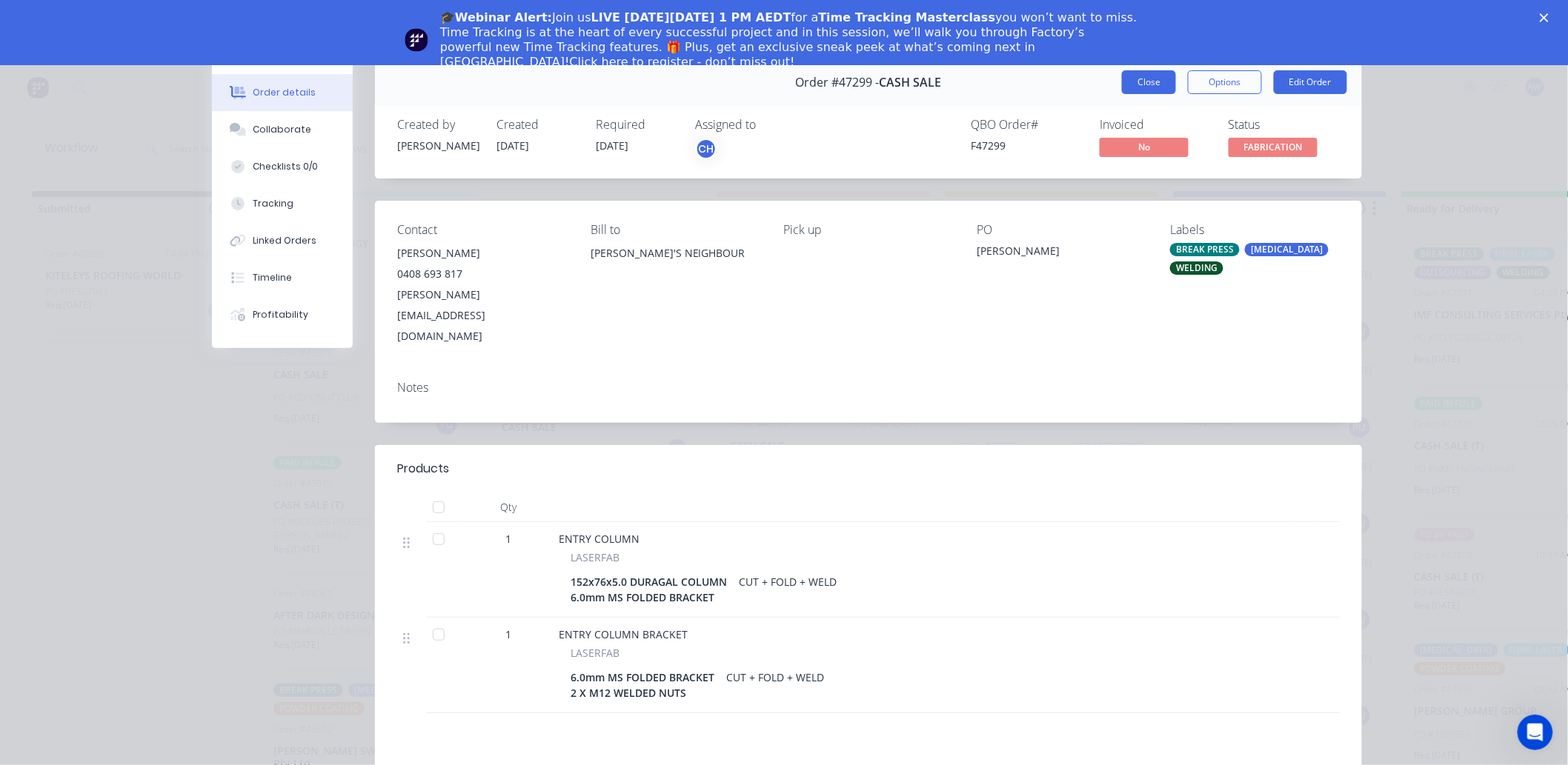
click at [1138, 81] on button "Close" at bounding box center [1148, 82] width 54 height 24
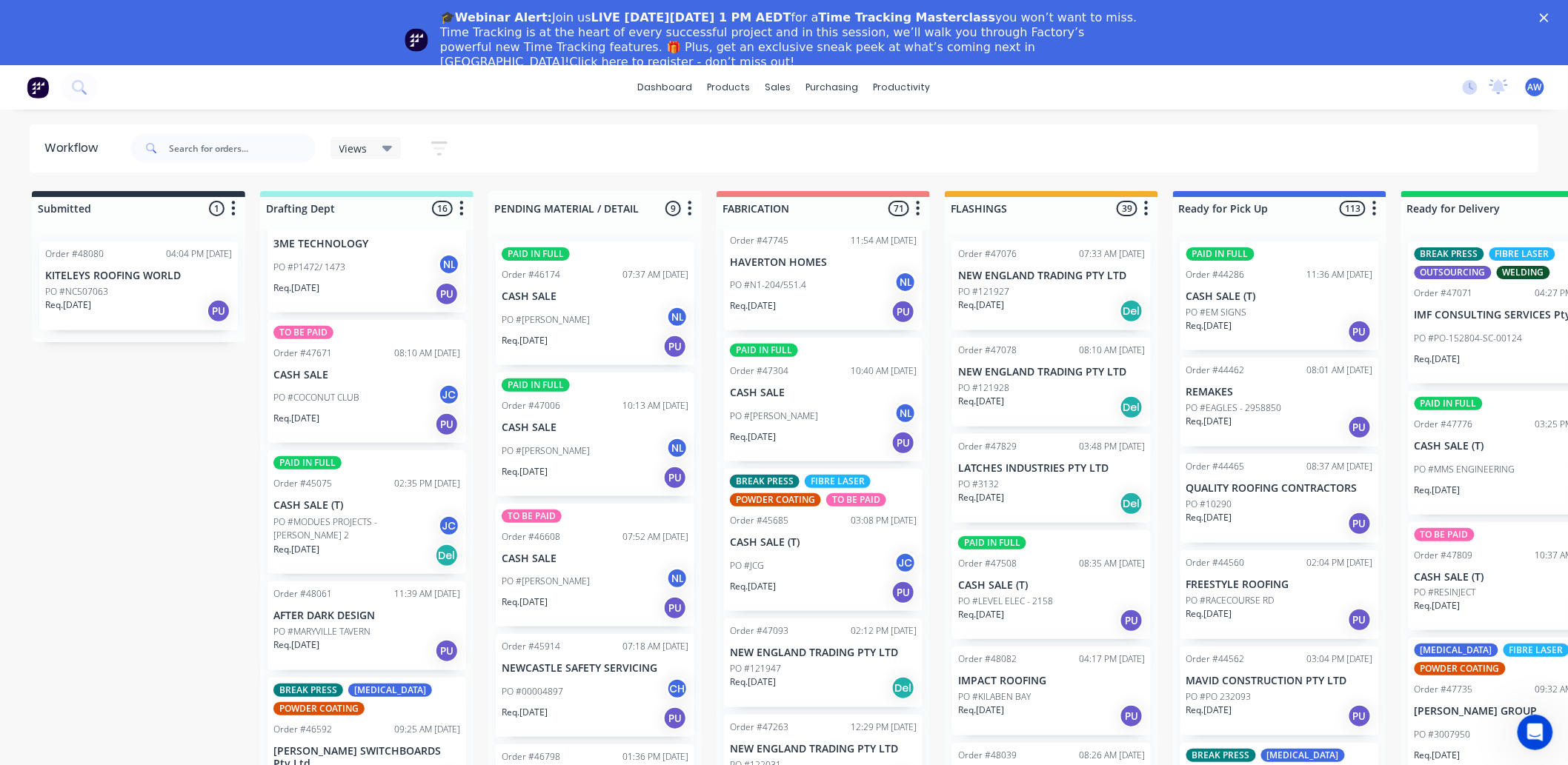
scroll to position [493, 0]
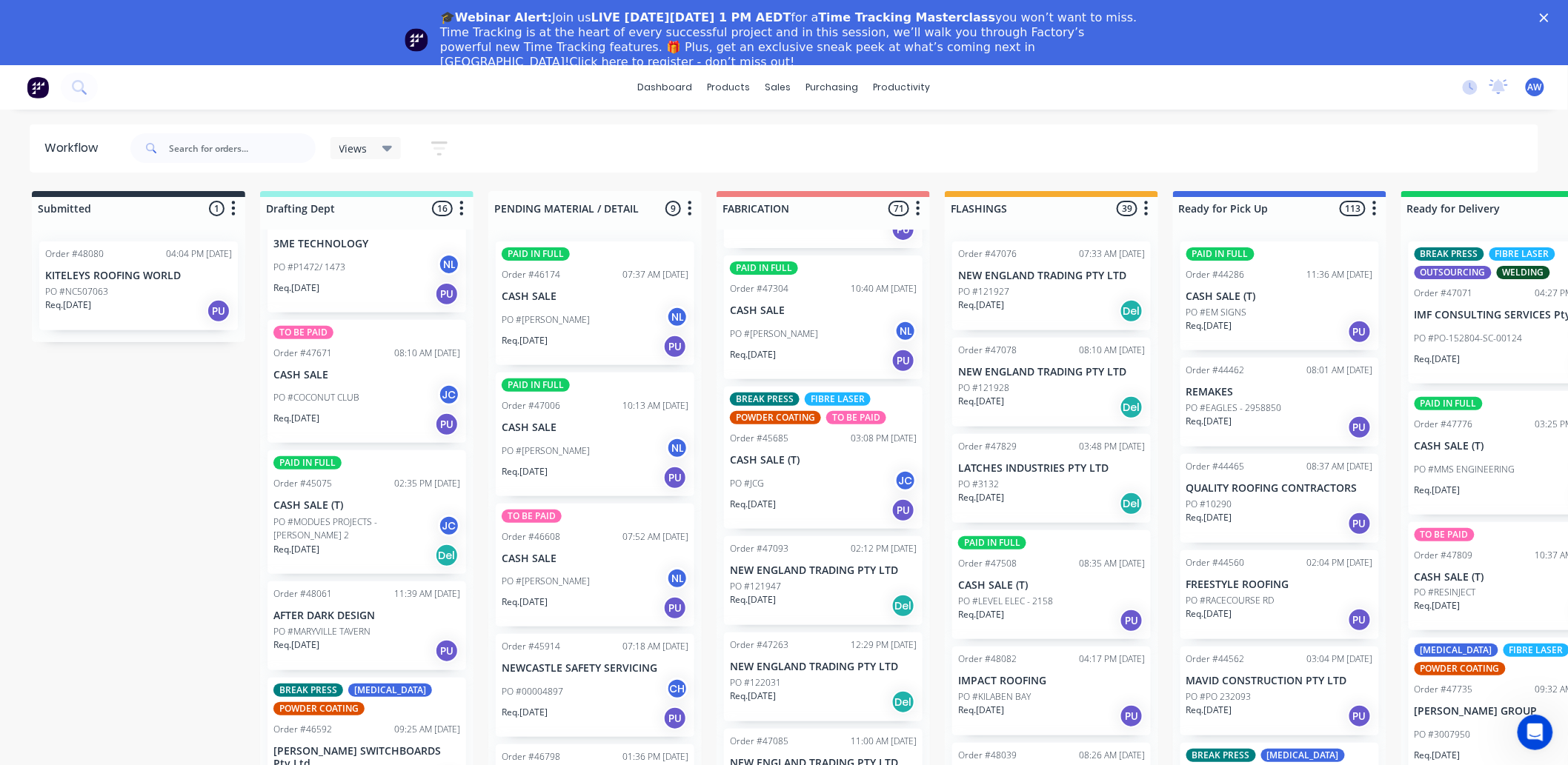
click at [806, 323] on div "PO #[PERSON_NAME] NL" at bounding box center [823, 334] width 187 height 28
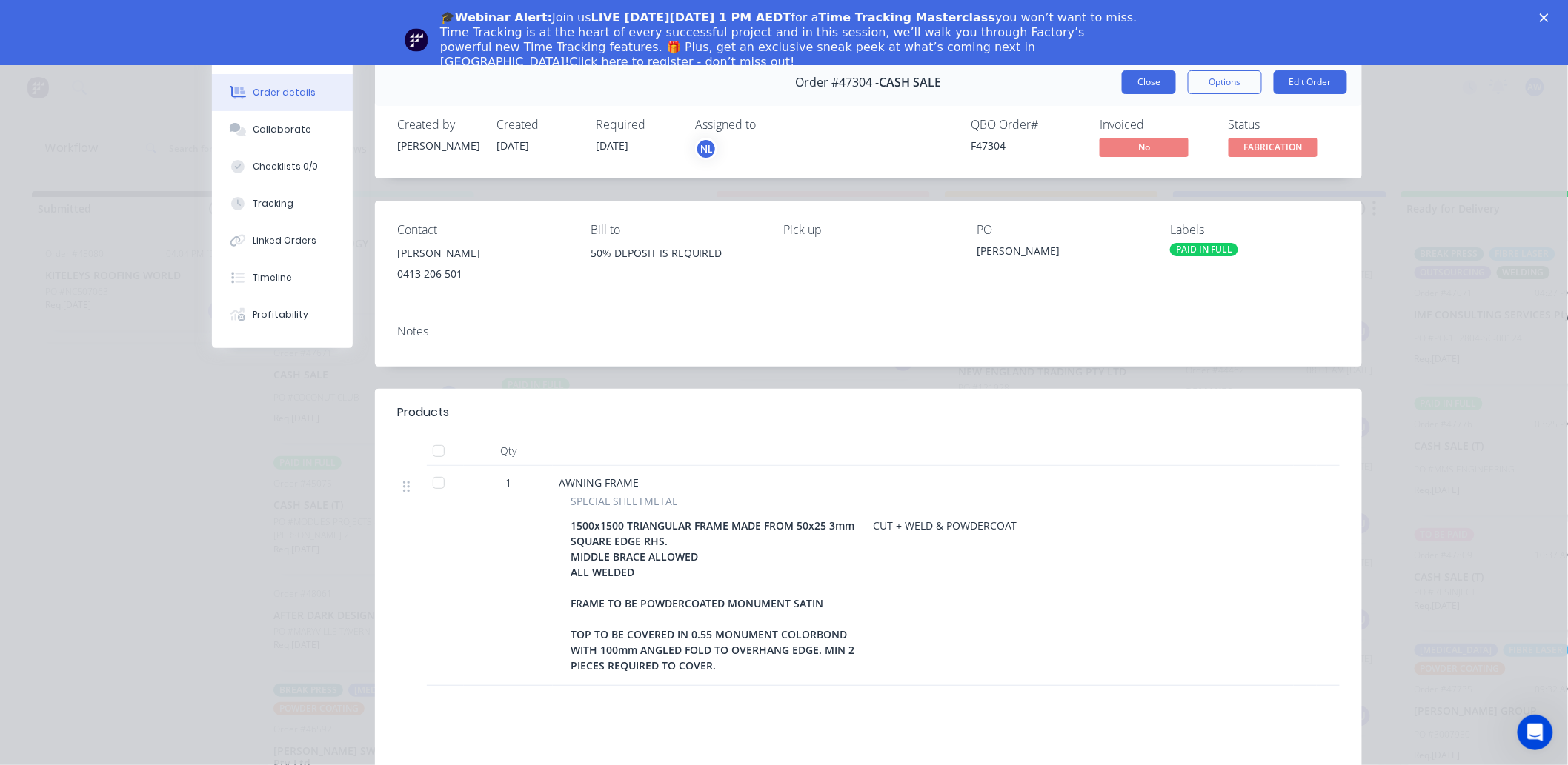
click at [1135, 90] on button "Close" at bounding box center [1148, 82] width 54 height 24
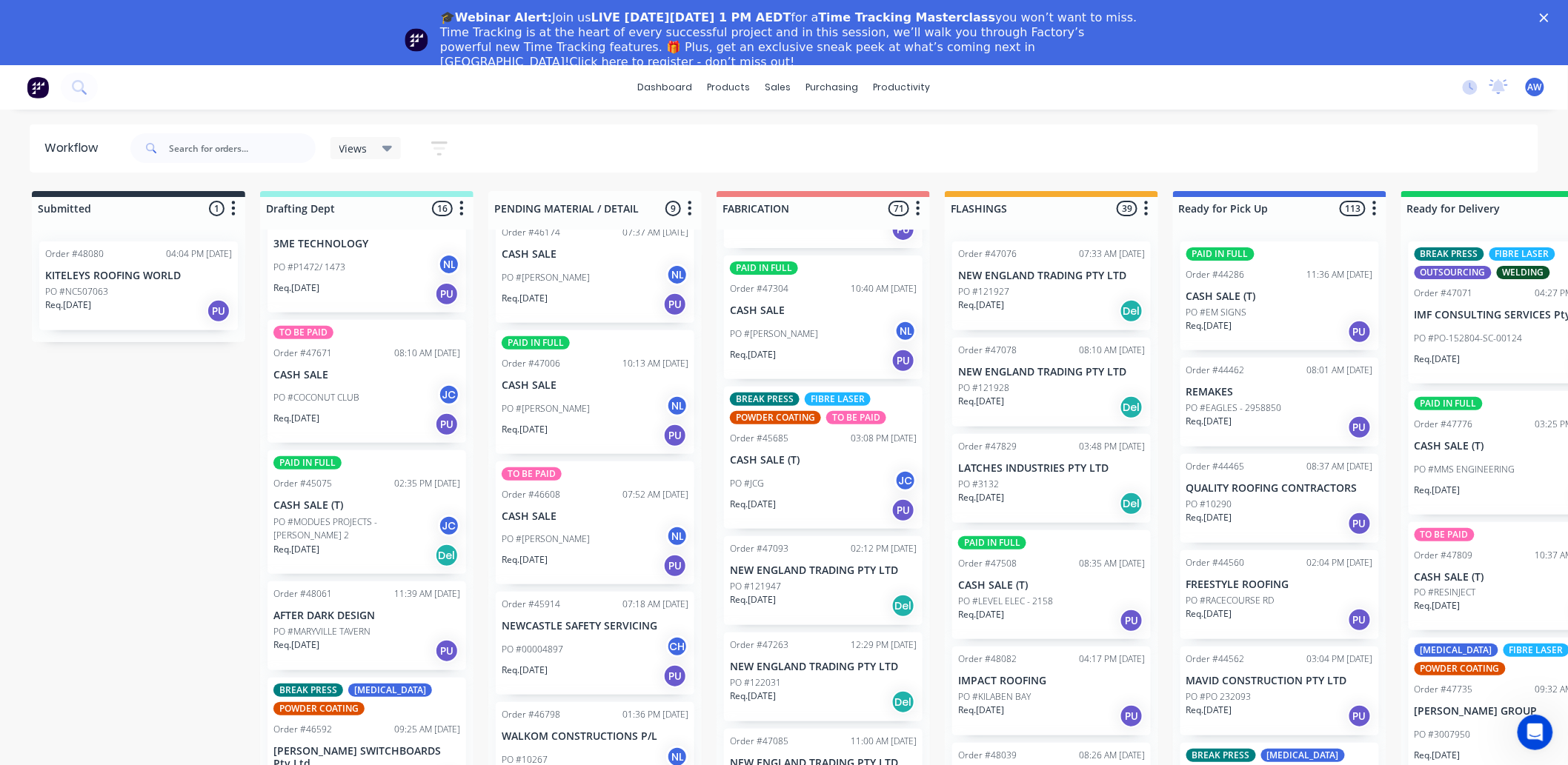
scroll to position [82, 0]
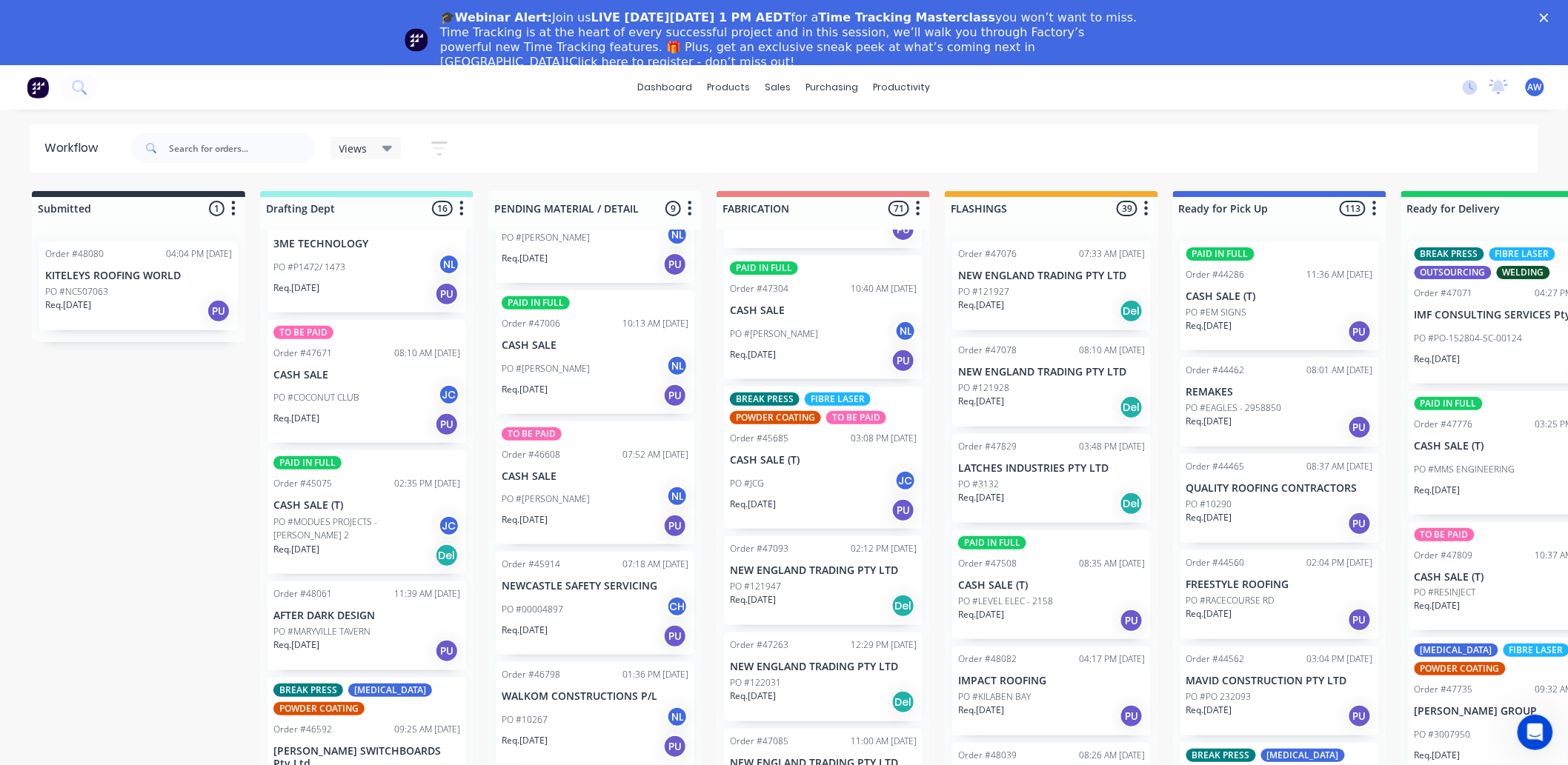
click at [554, 508] on div "PO #[PERSON_NAME] NL" at bounding box center [595, 499] width 187 height 28
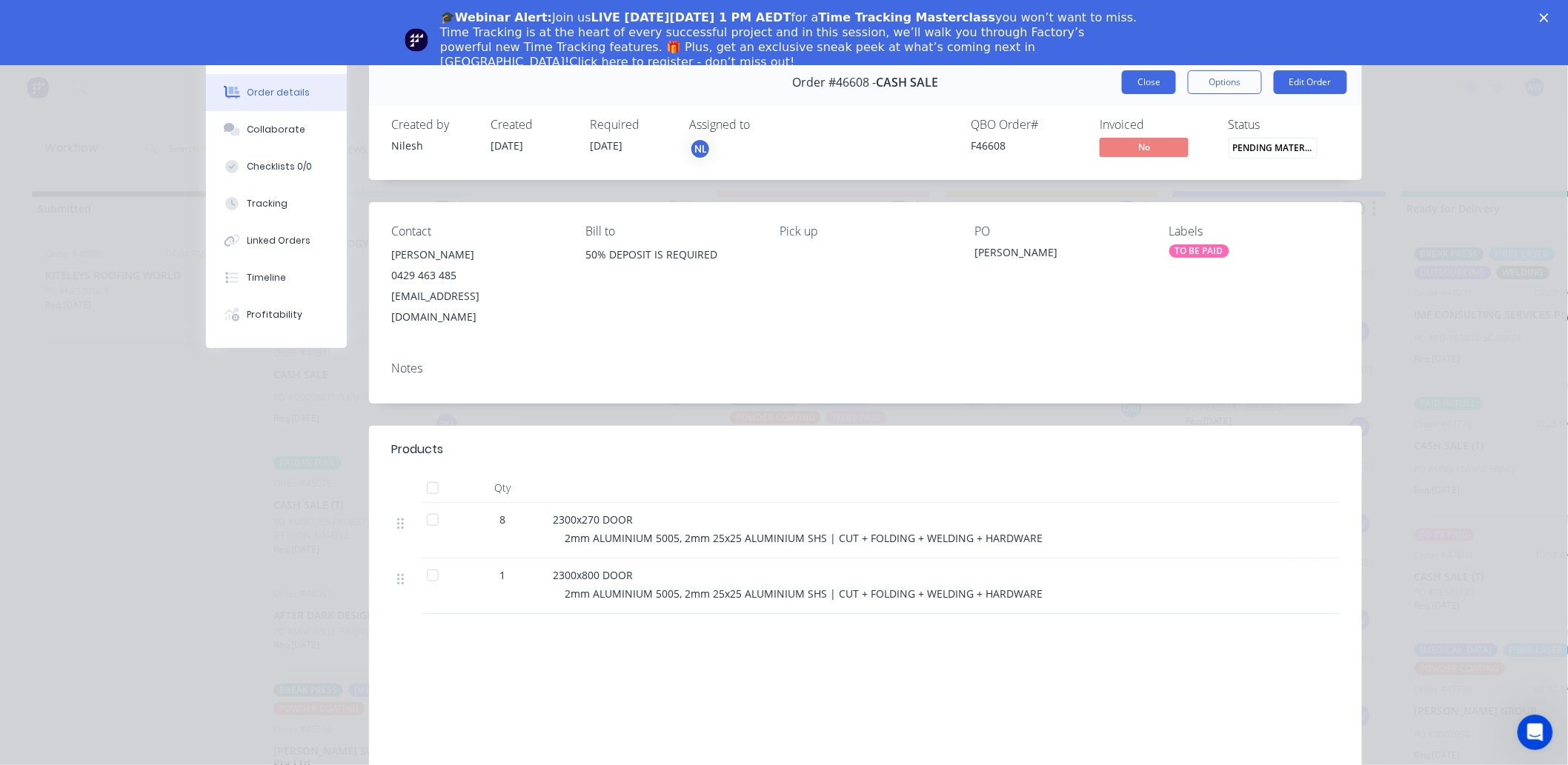
click at [1127, 90] on button "Close" at bounding box center [1148, 82] width 54 height 24
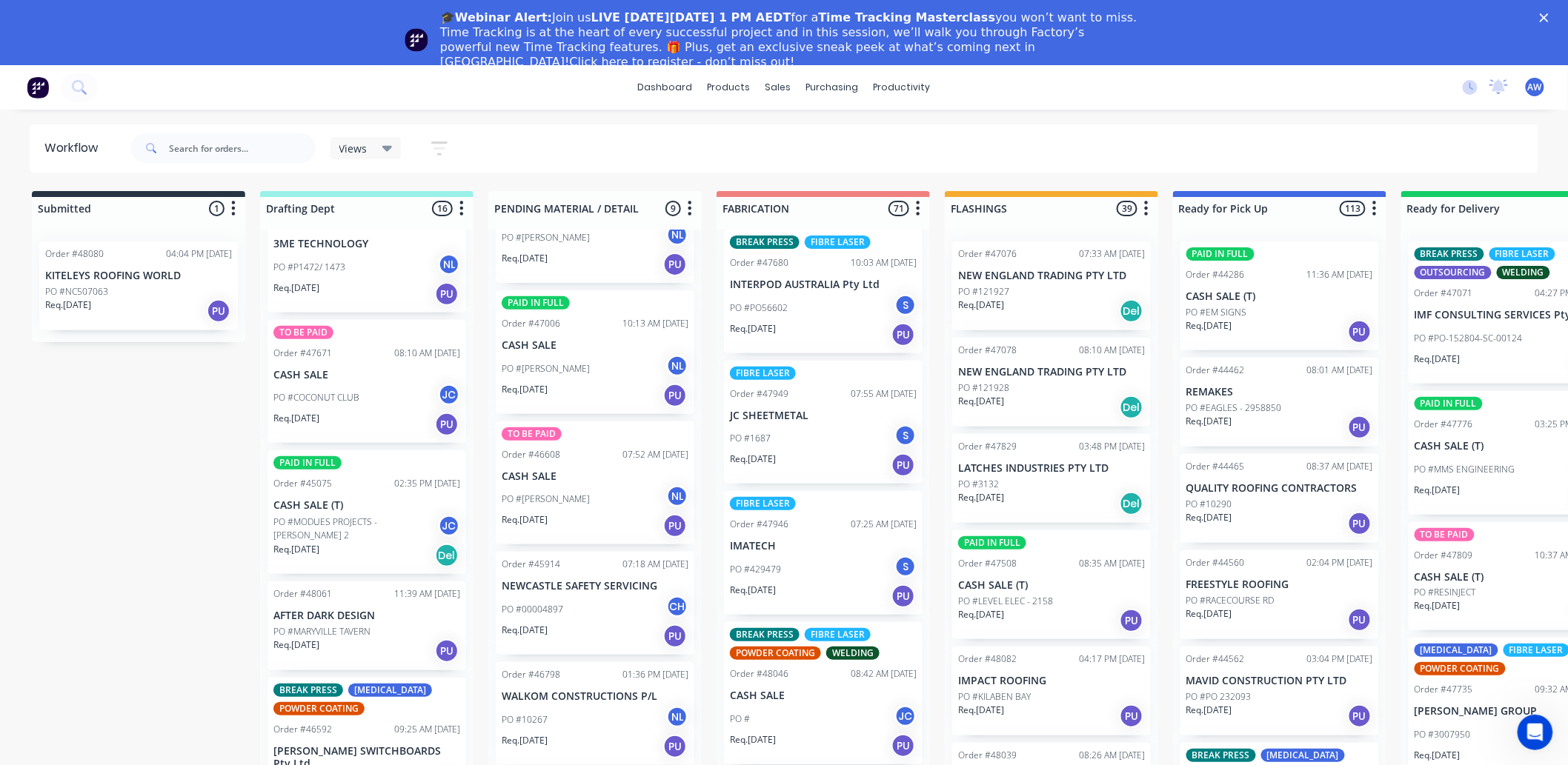
scroll to position [1398, 0]
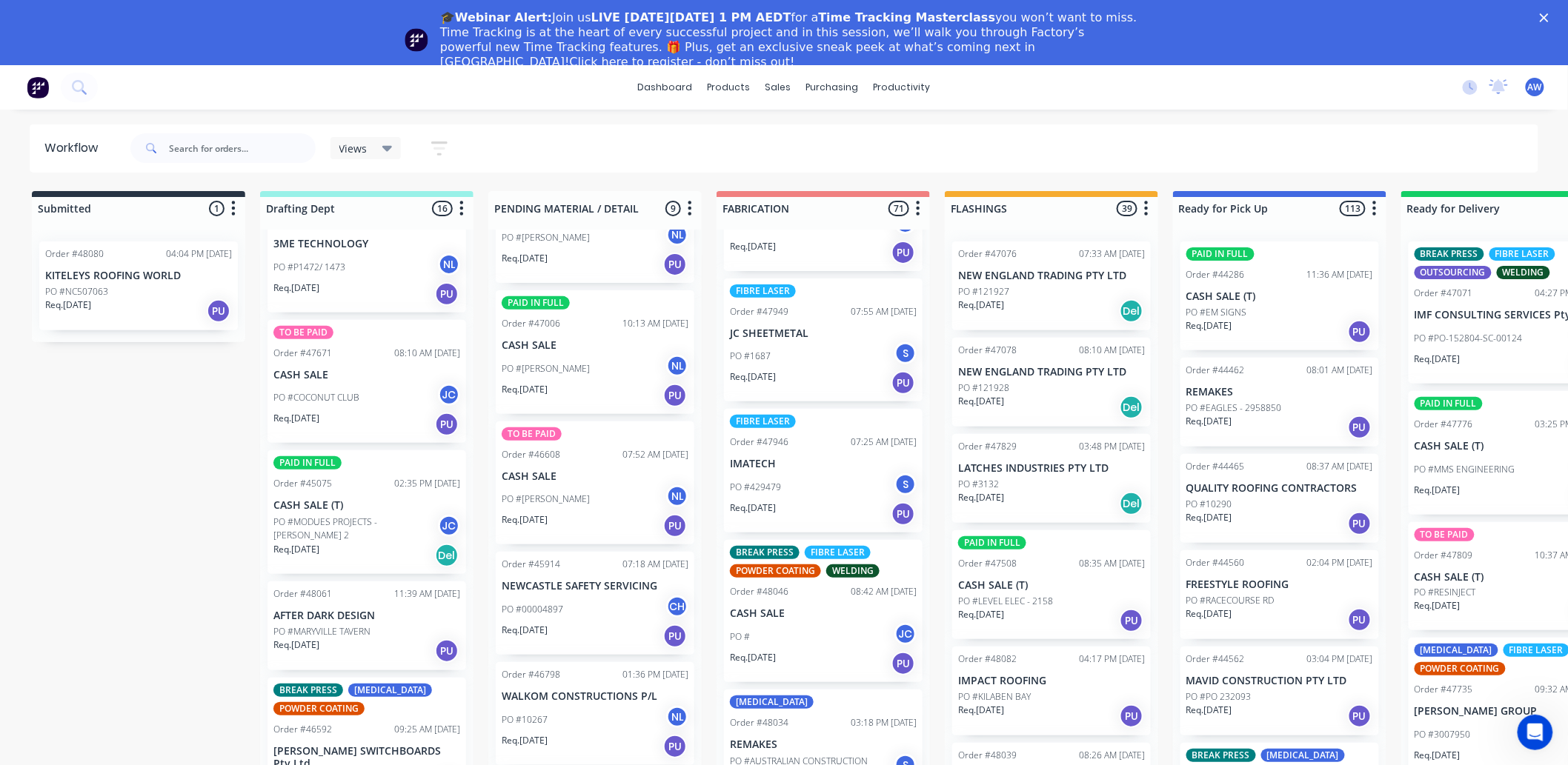
click at [761, 357] on p "PO #1687" at bounding box center [750, 356] width 41 height 13
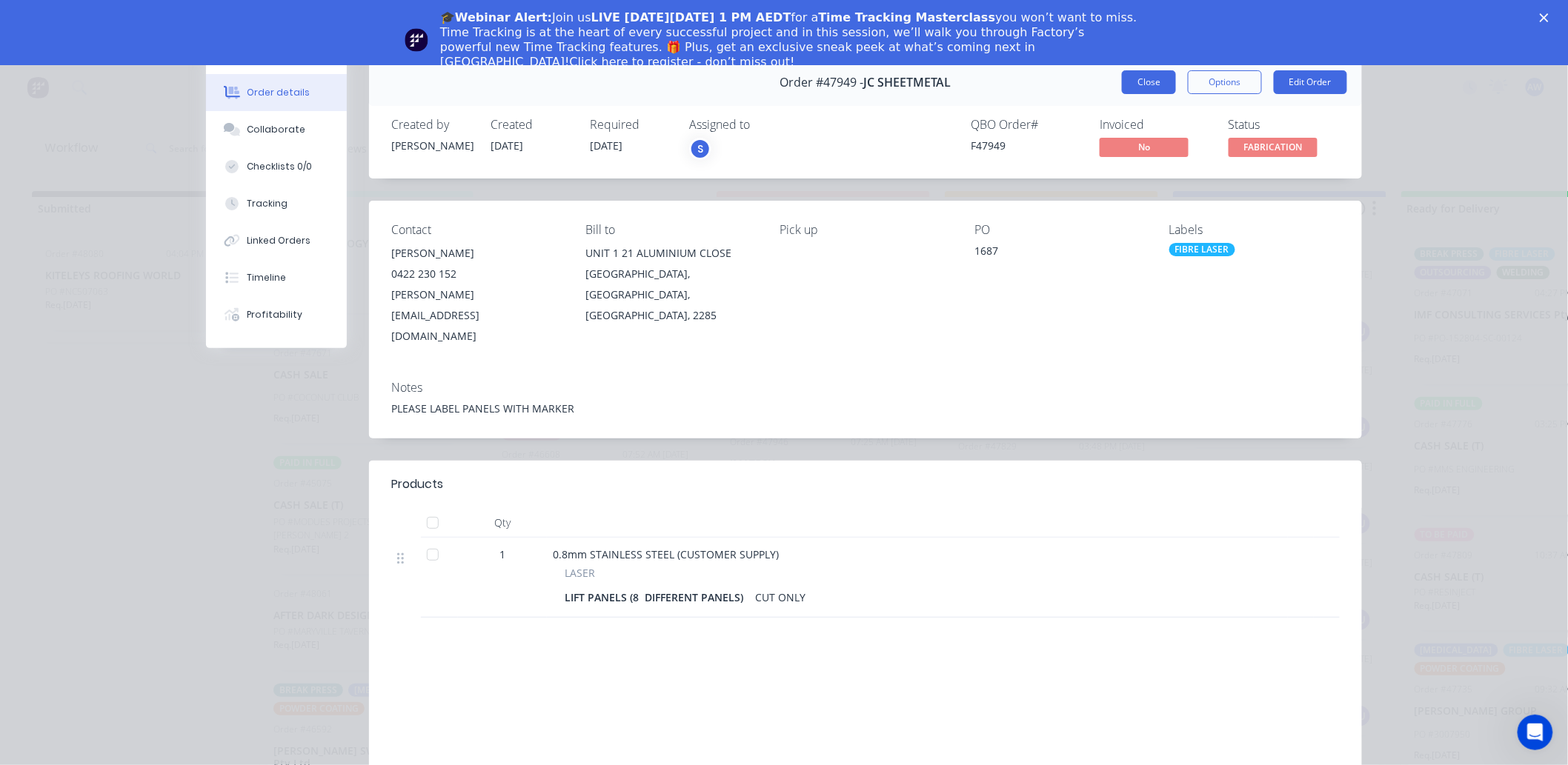
click at [1134, 75] on button "Close" at bounding box center [1148, 82] width 54 height 24
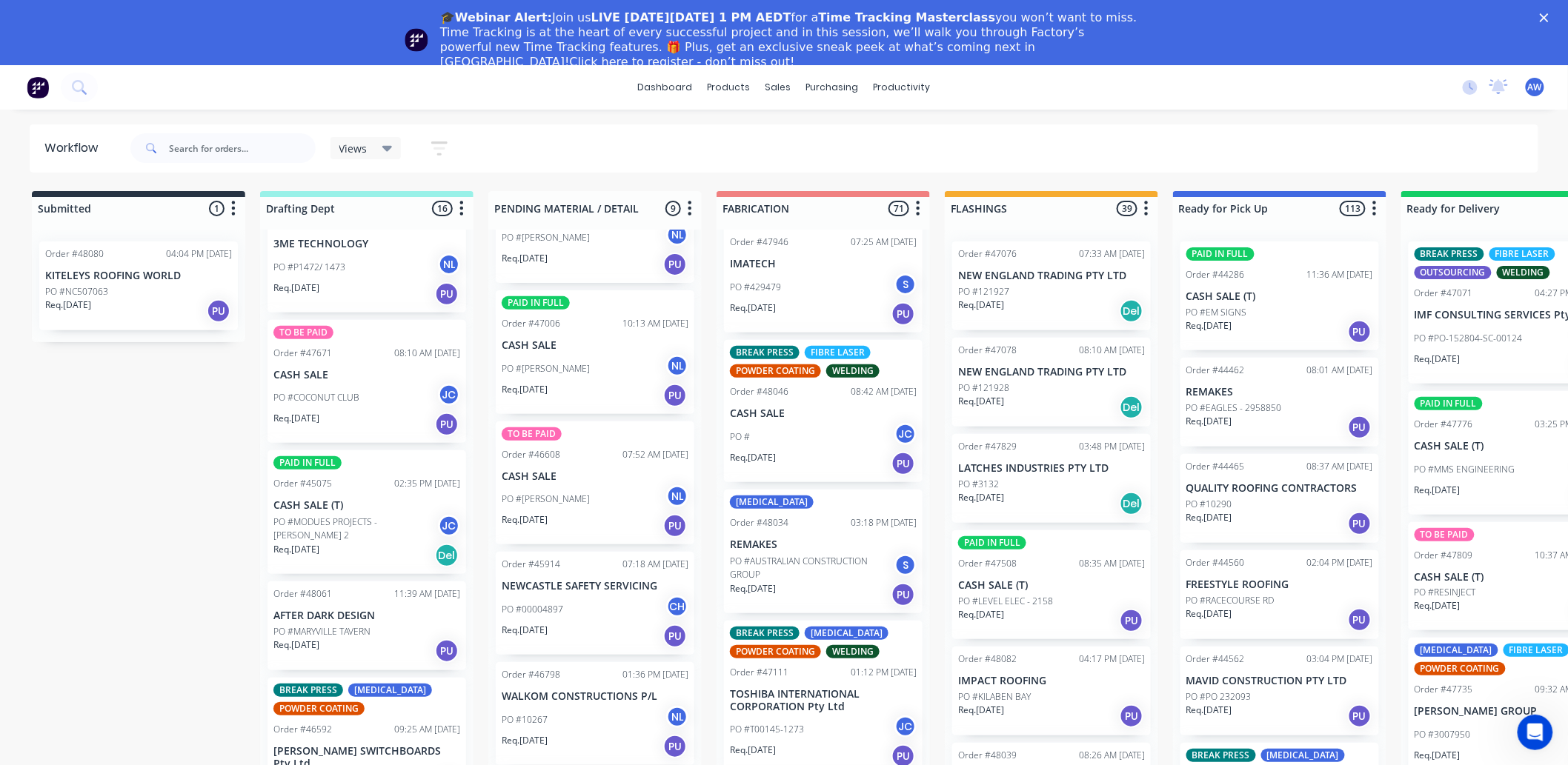
scroll to position [1646, 0]
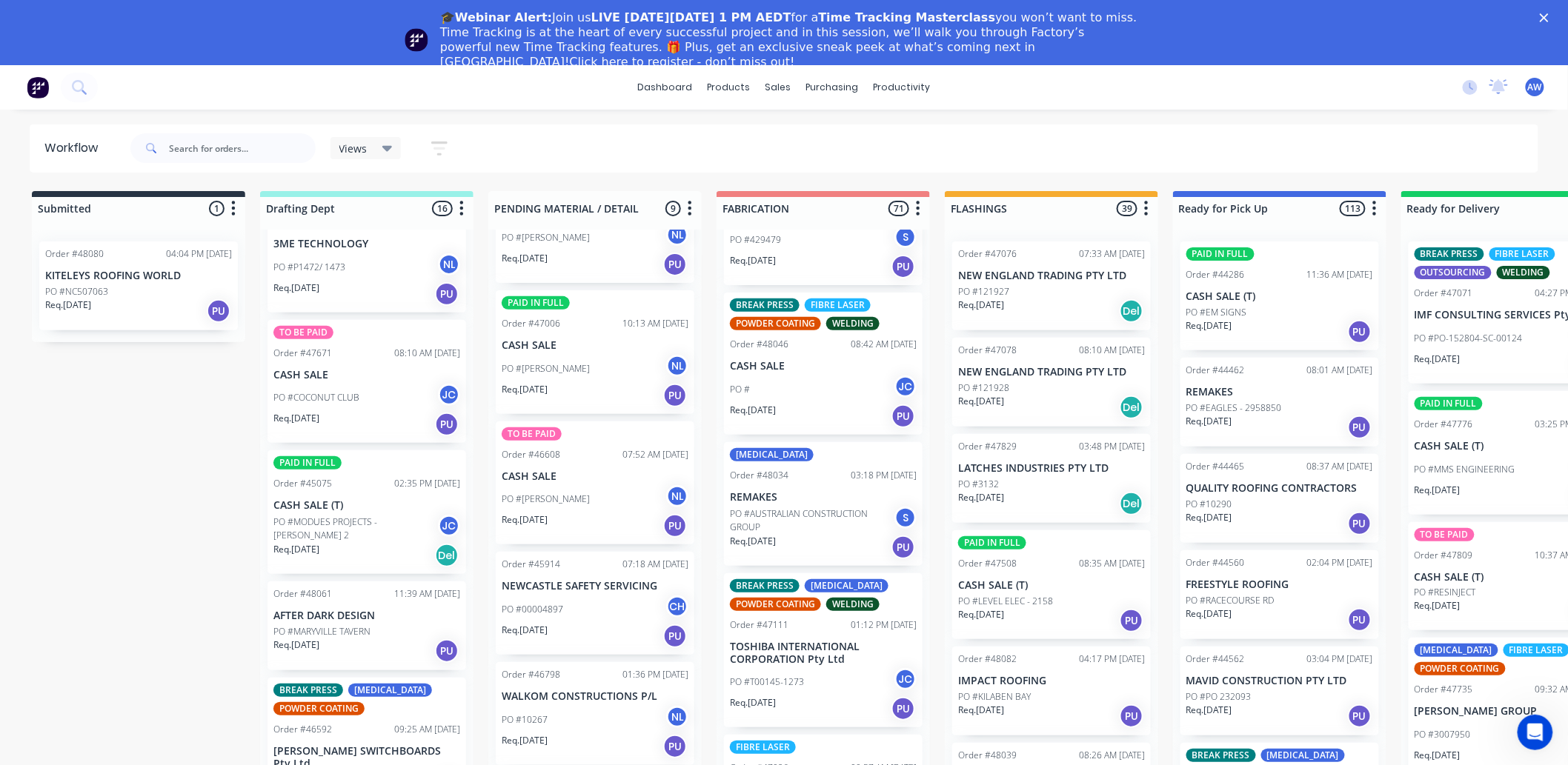
click at [804, 369] on p "CASH SALE" at bounding box center [823, 366] width 187 height 12
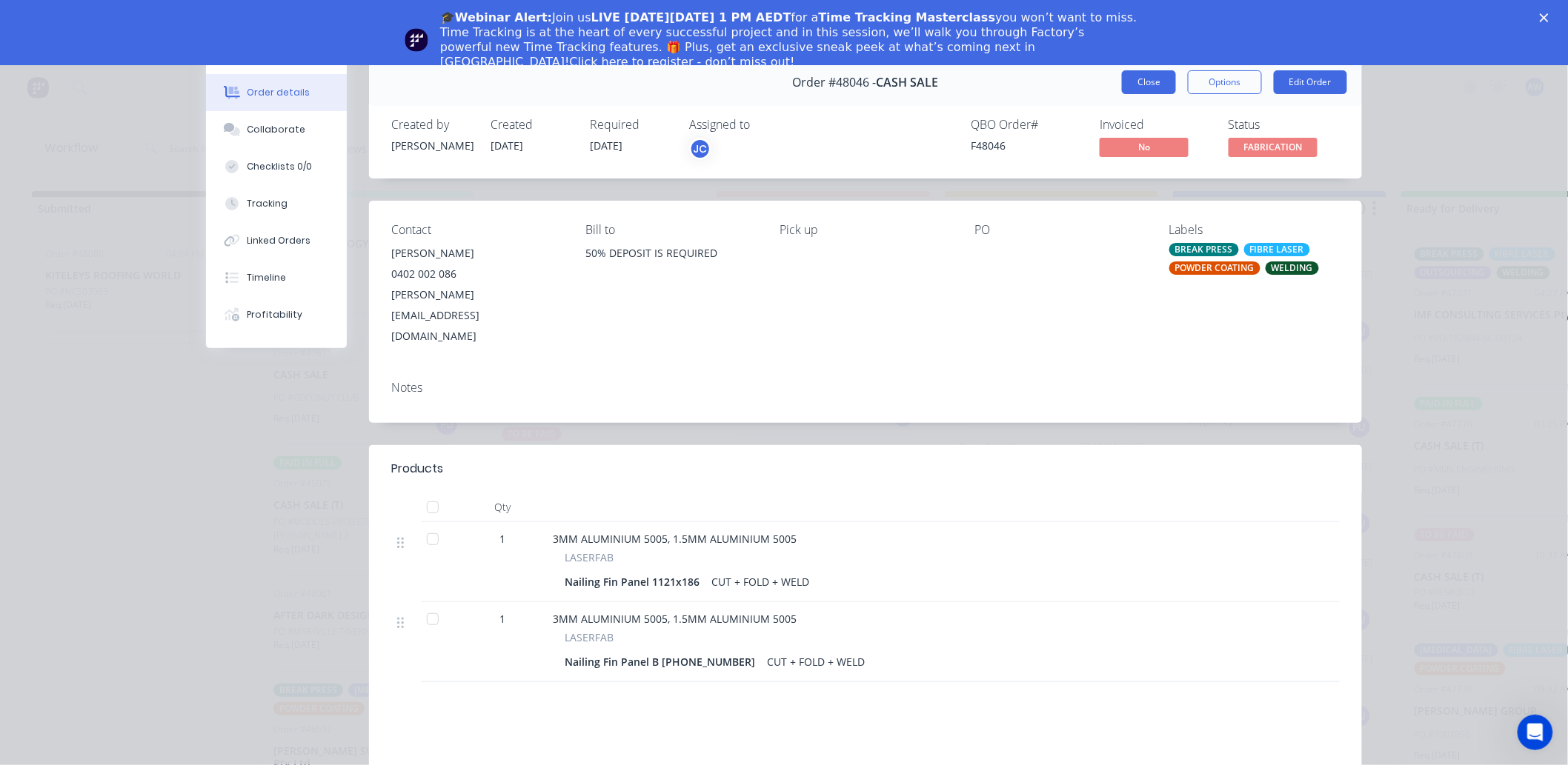
click at [1142, 86] on button "Close" at bounding box center [1148, 82] width 54 height 24
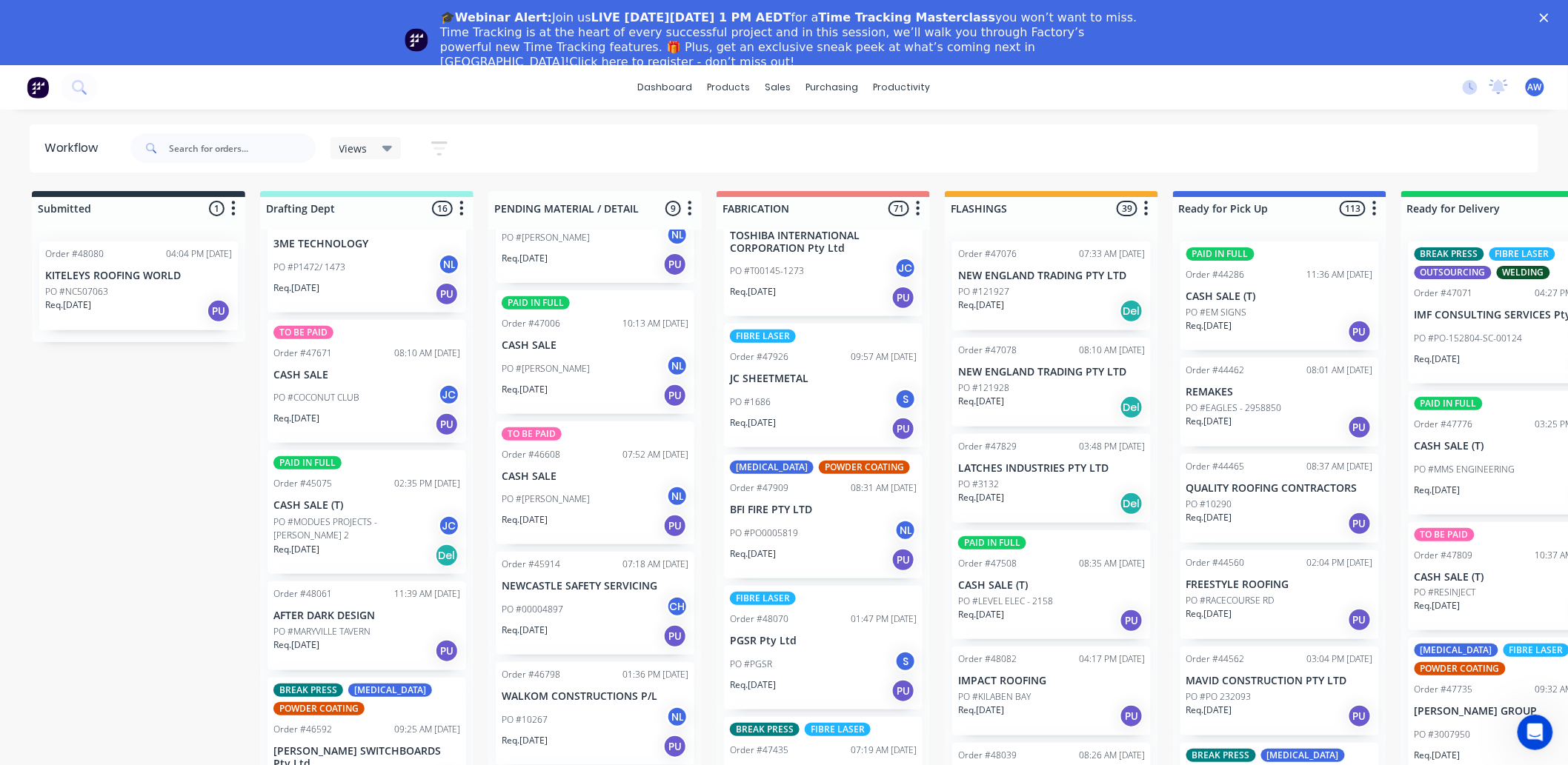
scroll to position [2139, 0]
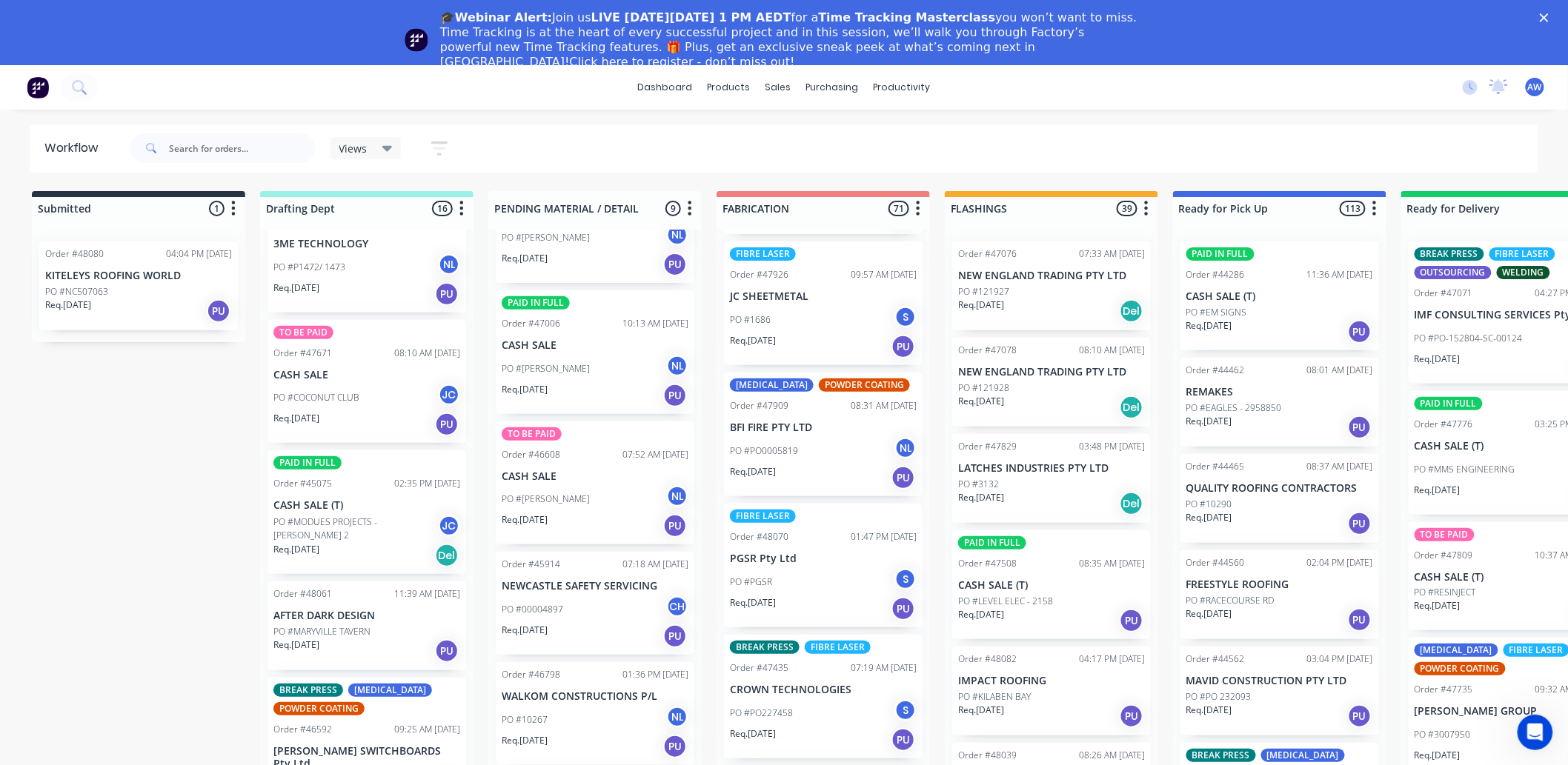
click at [798, 449] on div "PO #PO0005819 NL" at bounding box center [823, 451] width 187 height 28
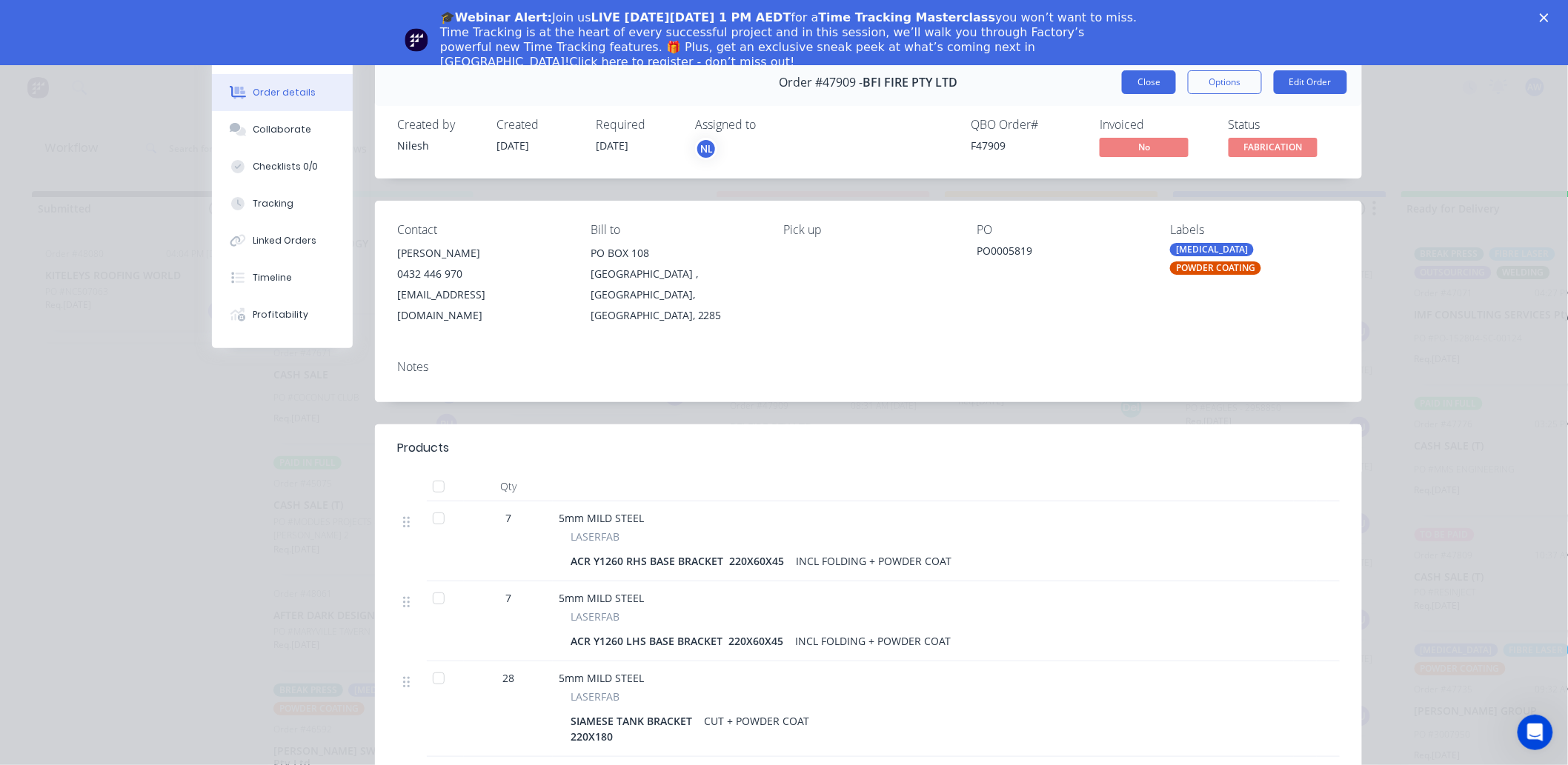
click at [1139, 85] on button "Close" at bounding box center [1148, 82] width 54 height 24
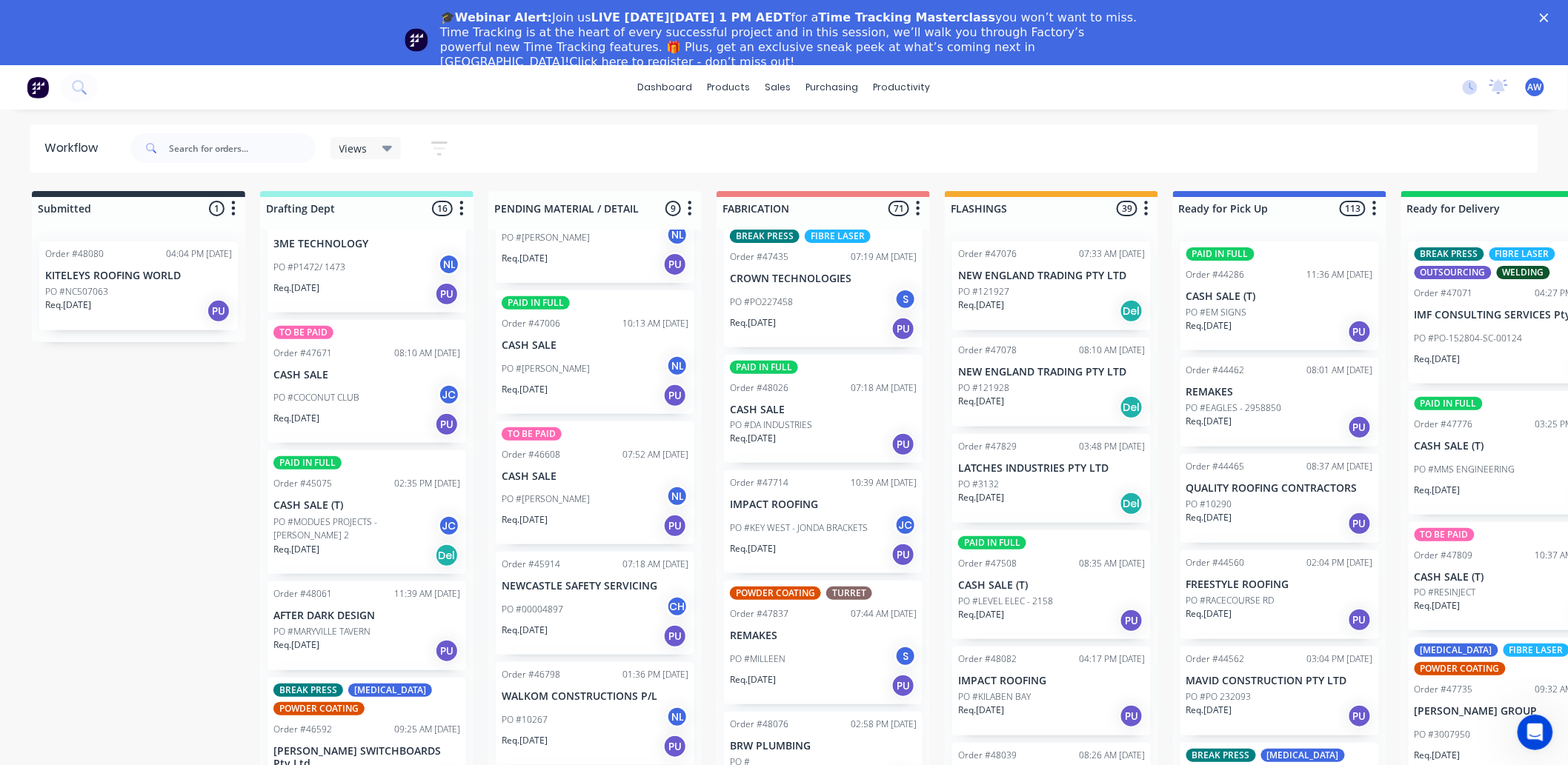
scroll to position [2551, 0]
click at [813, 431] on div "Req. [DATE] PU" at bounding box center [823, 443] width 187 height 25
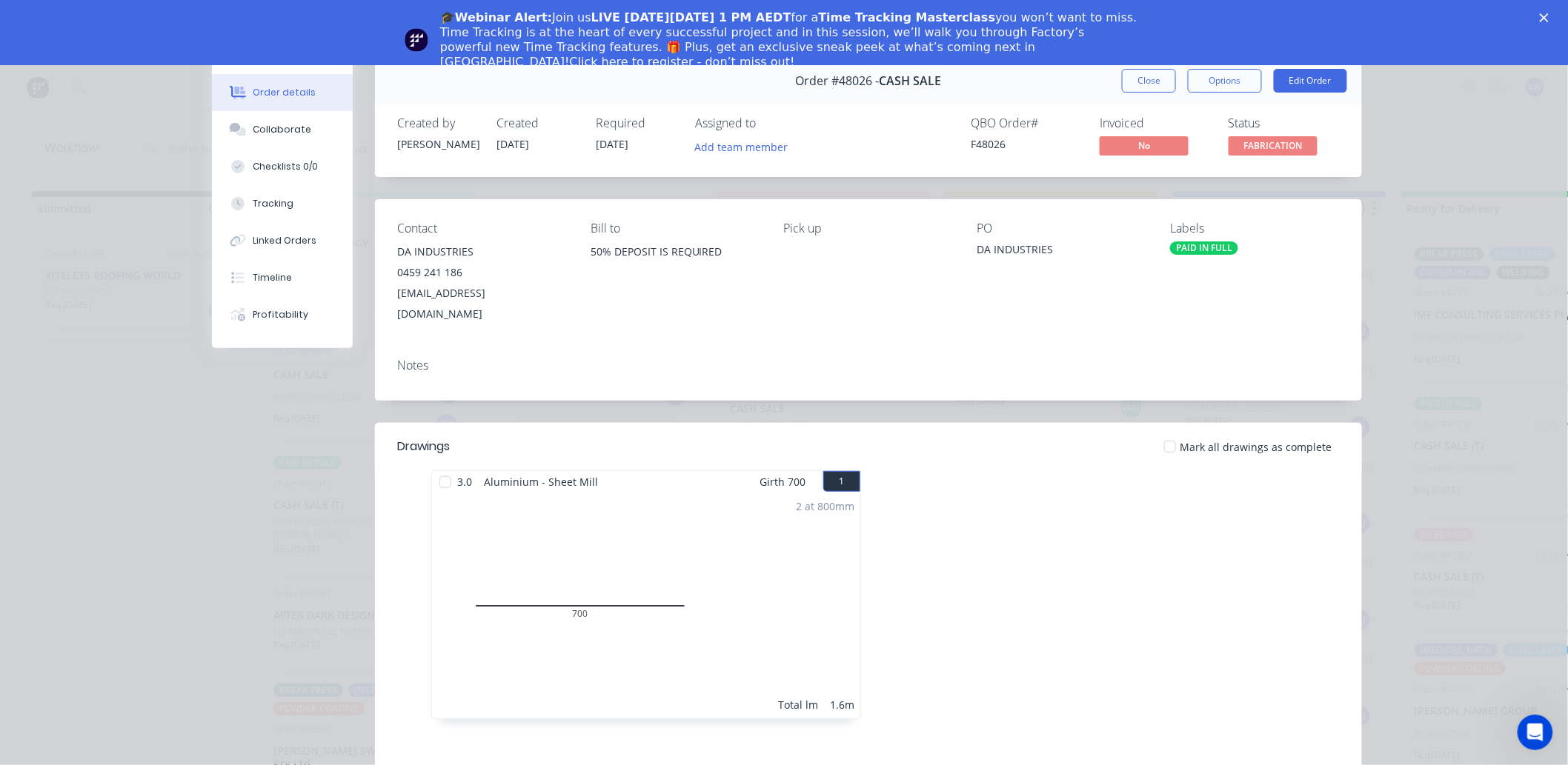
scroll to position [0, 0]
click at [287, 283] on button "Timeline" at bounding box center [283, 278] width 141 height 37
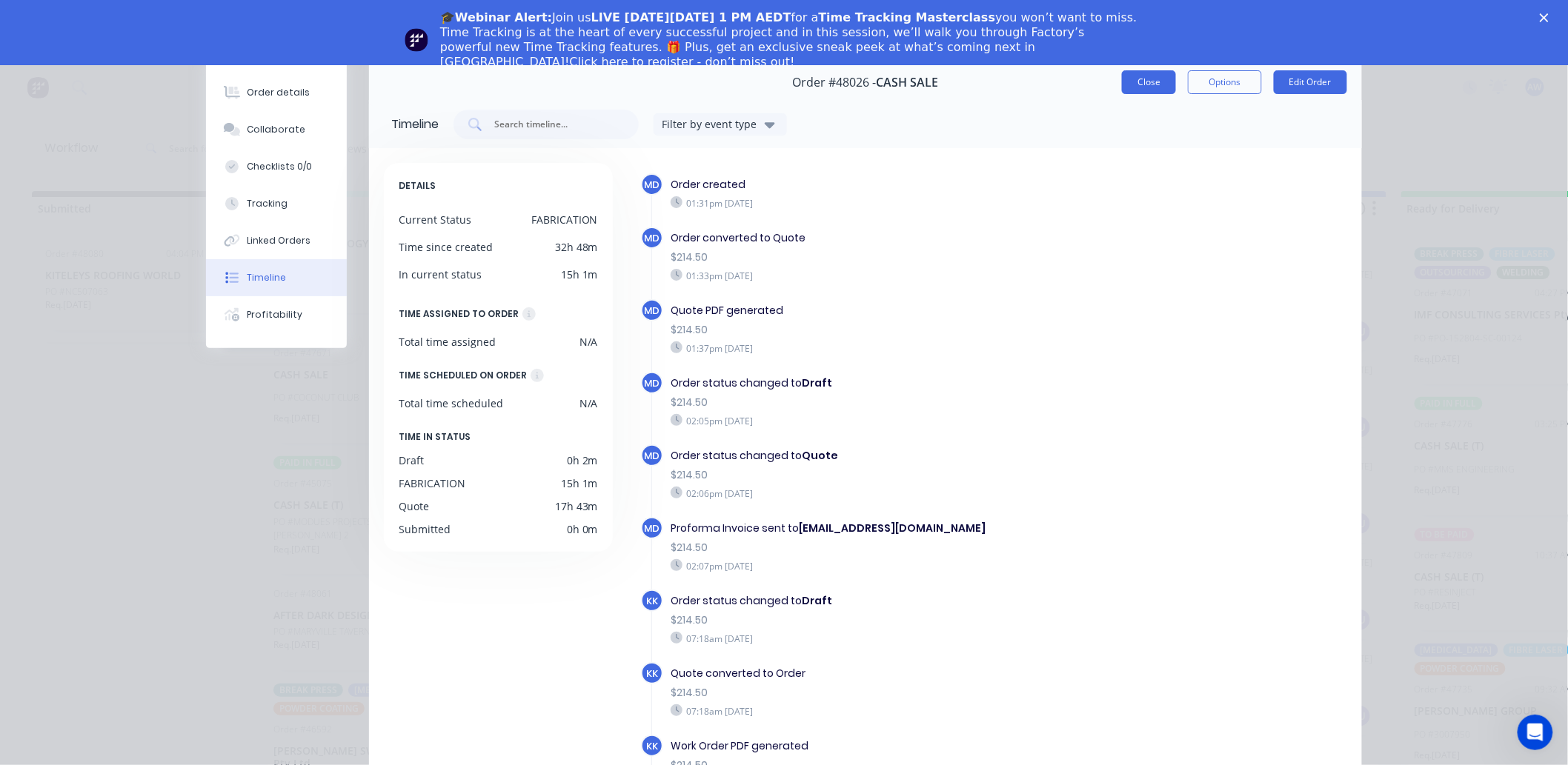
click at [1148, 80] on button "Close" at bounding box center [1148, 82] width 54 height 24
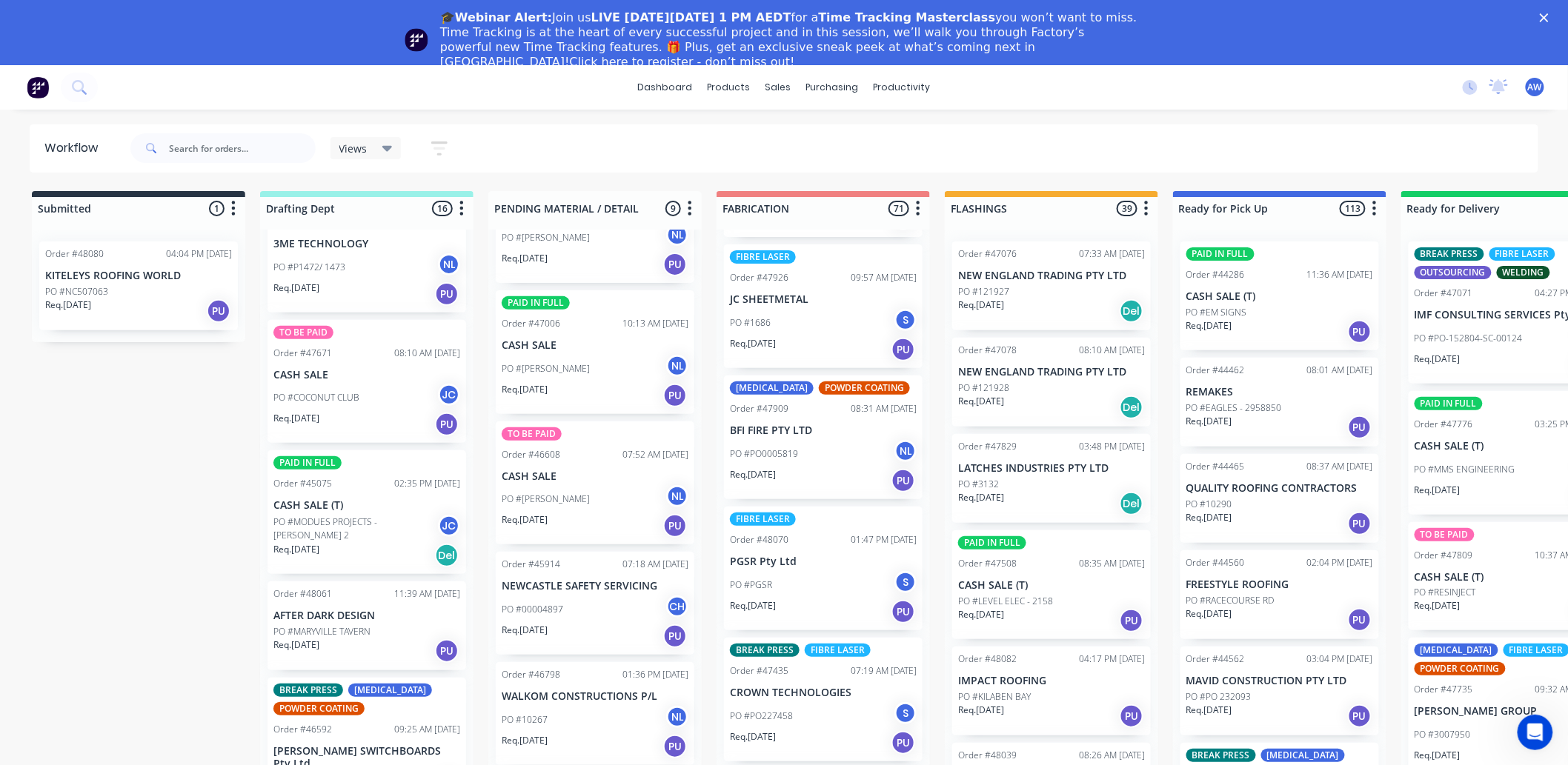
scroll to position [2139, 0]
